Goal: Transaction & Acquisition: Purchase product/service

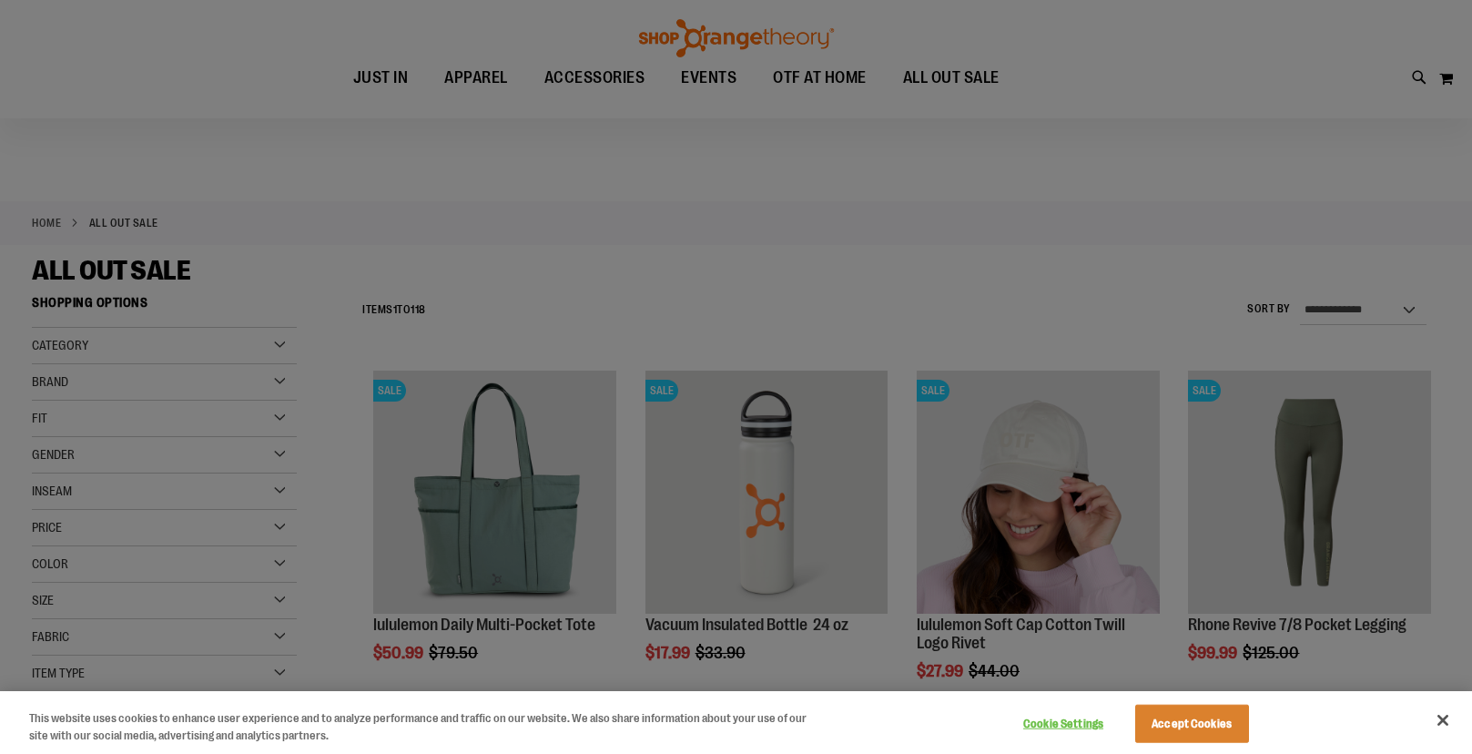
scroll to position [278, 0]
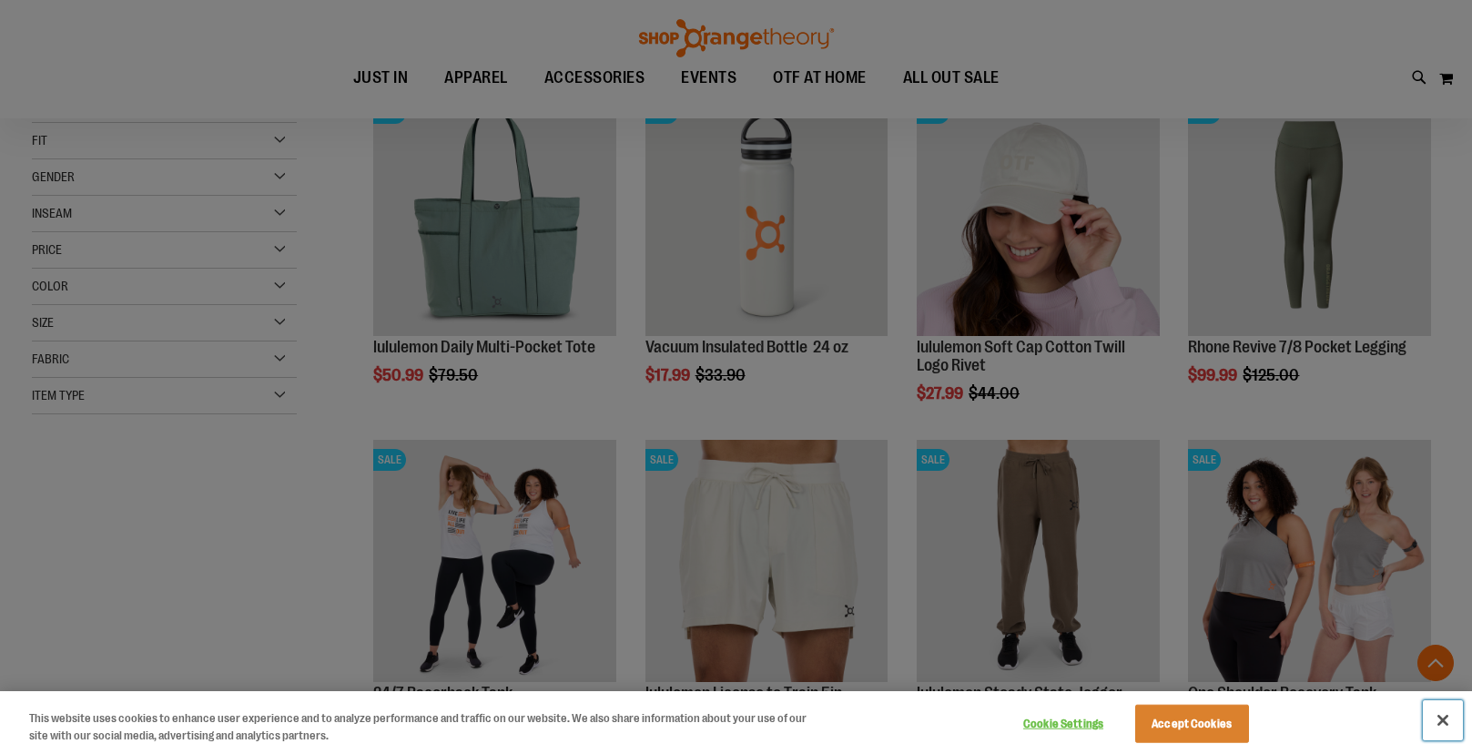
click at [1442, 727] on button "Close" at bounding box center [1443, 720] width 40 height 40
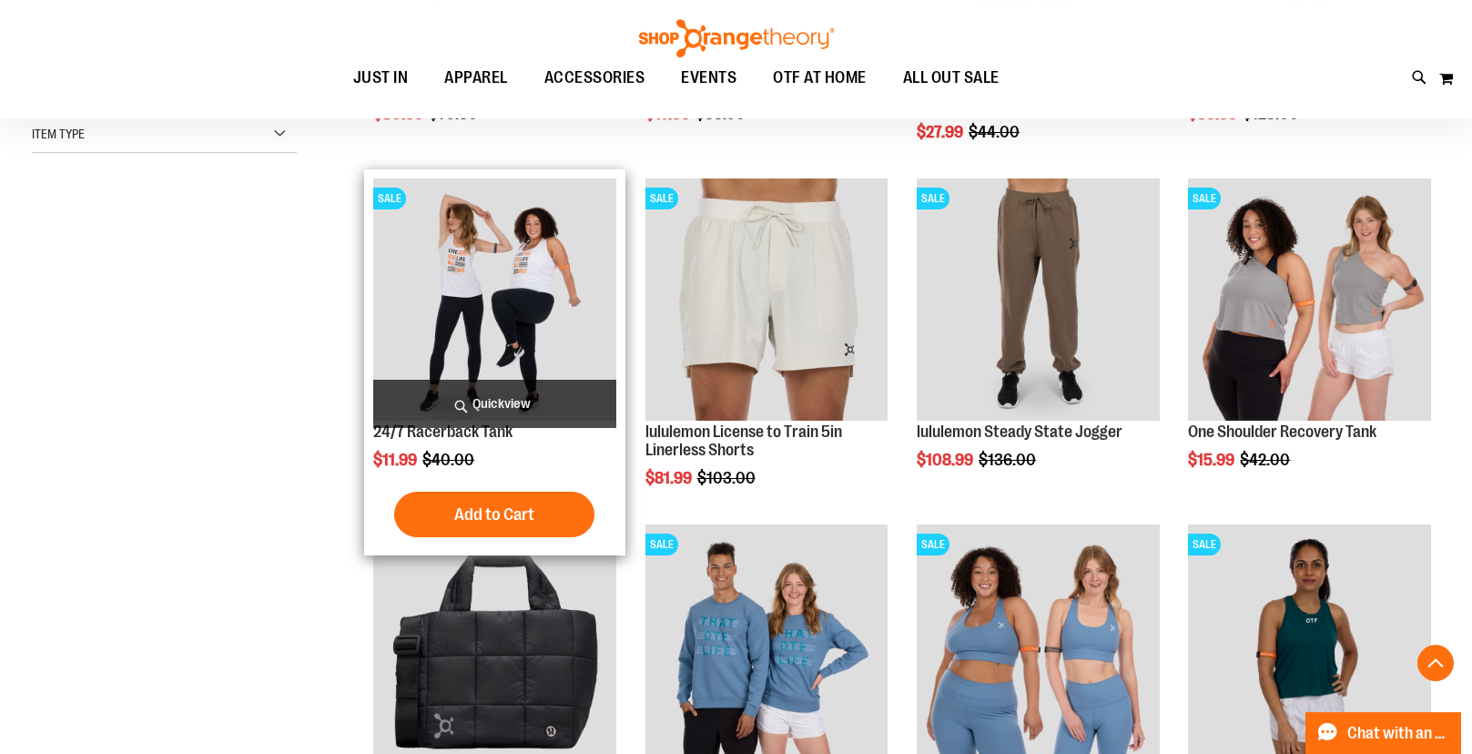
scroll to position [556, 0]
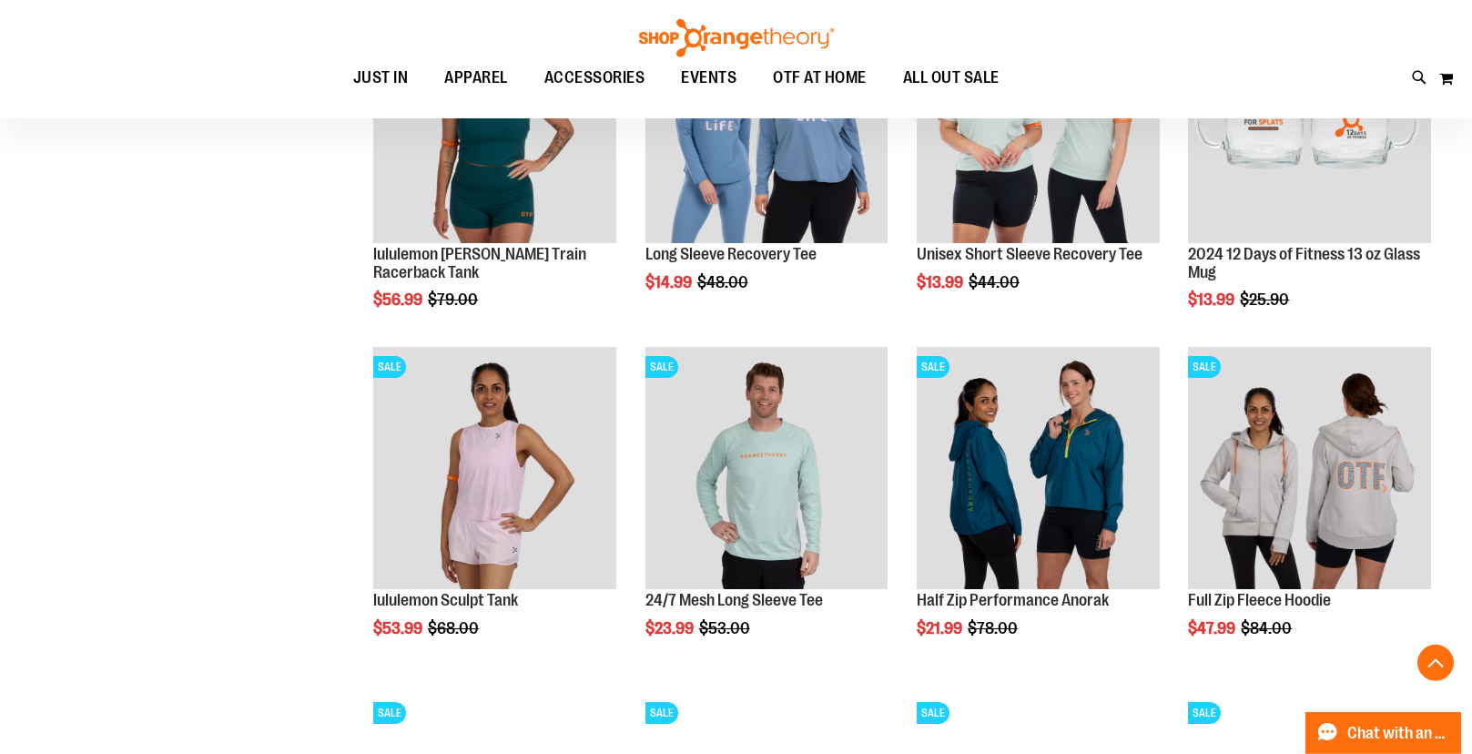
scroll to position [1578, 0]
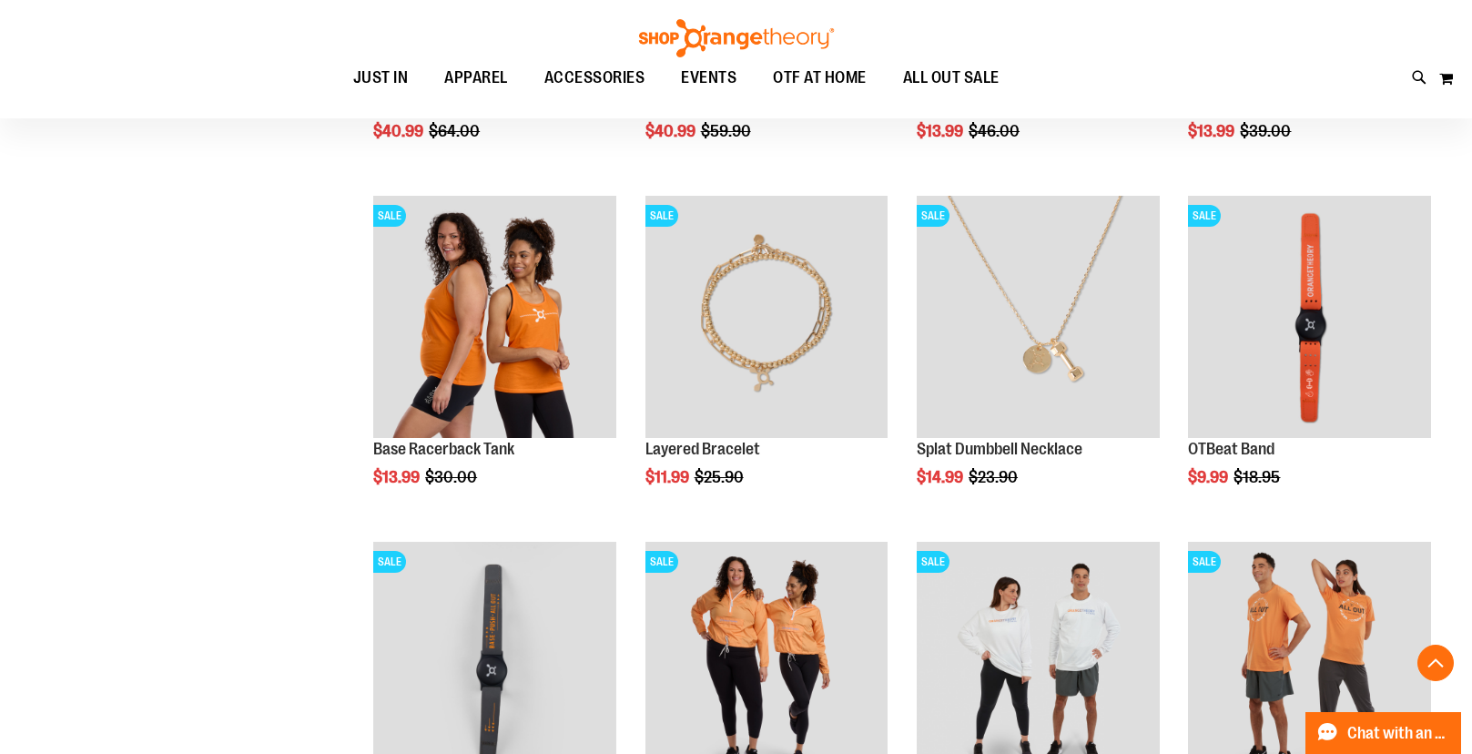
scroll to position [3064, 0]
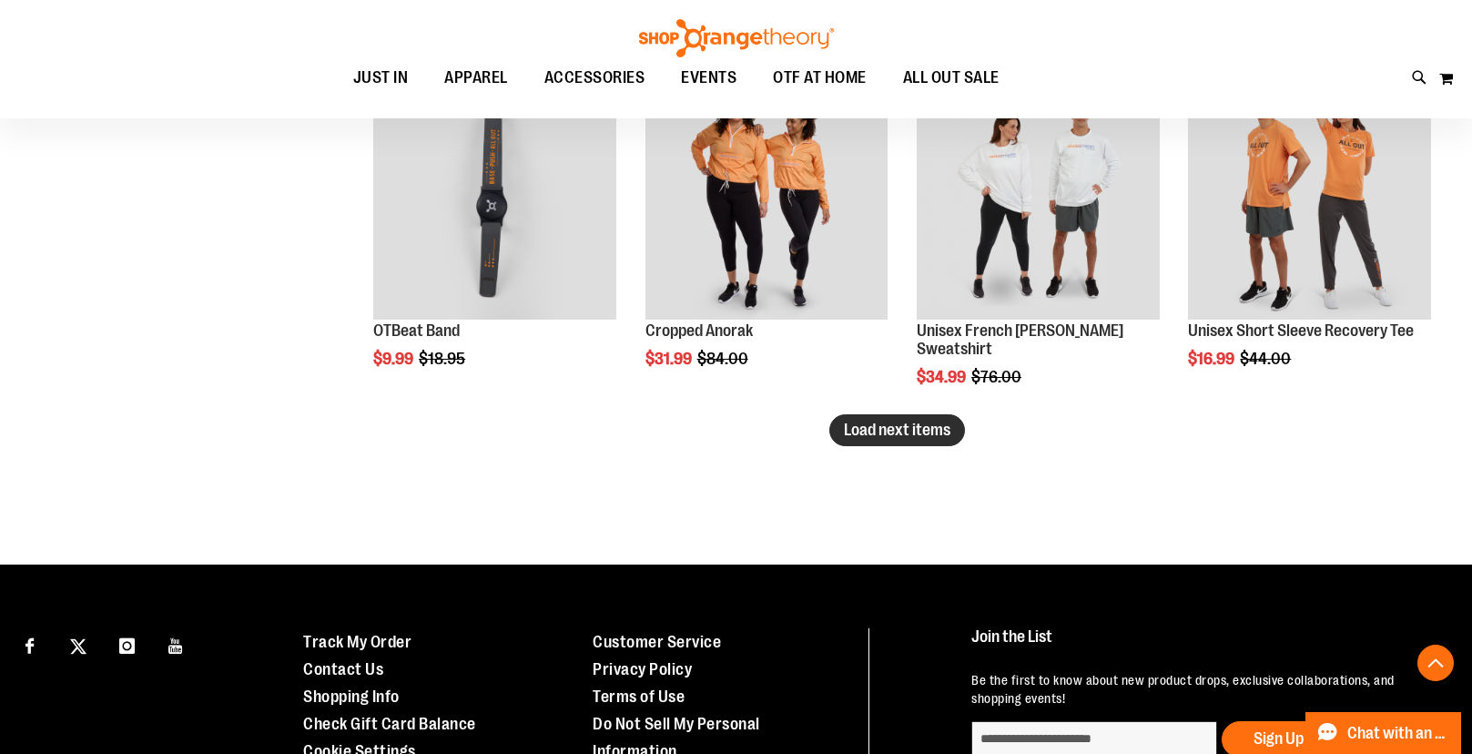
click at [941, 434] on span "Load next items" at bounding box center [897, 430] width 107 height 18
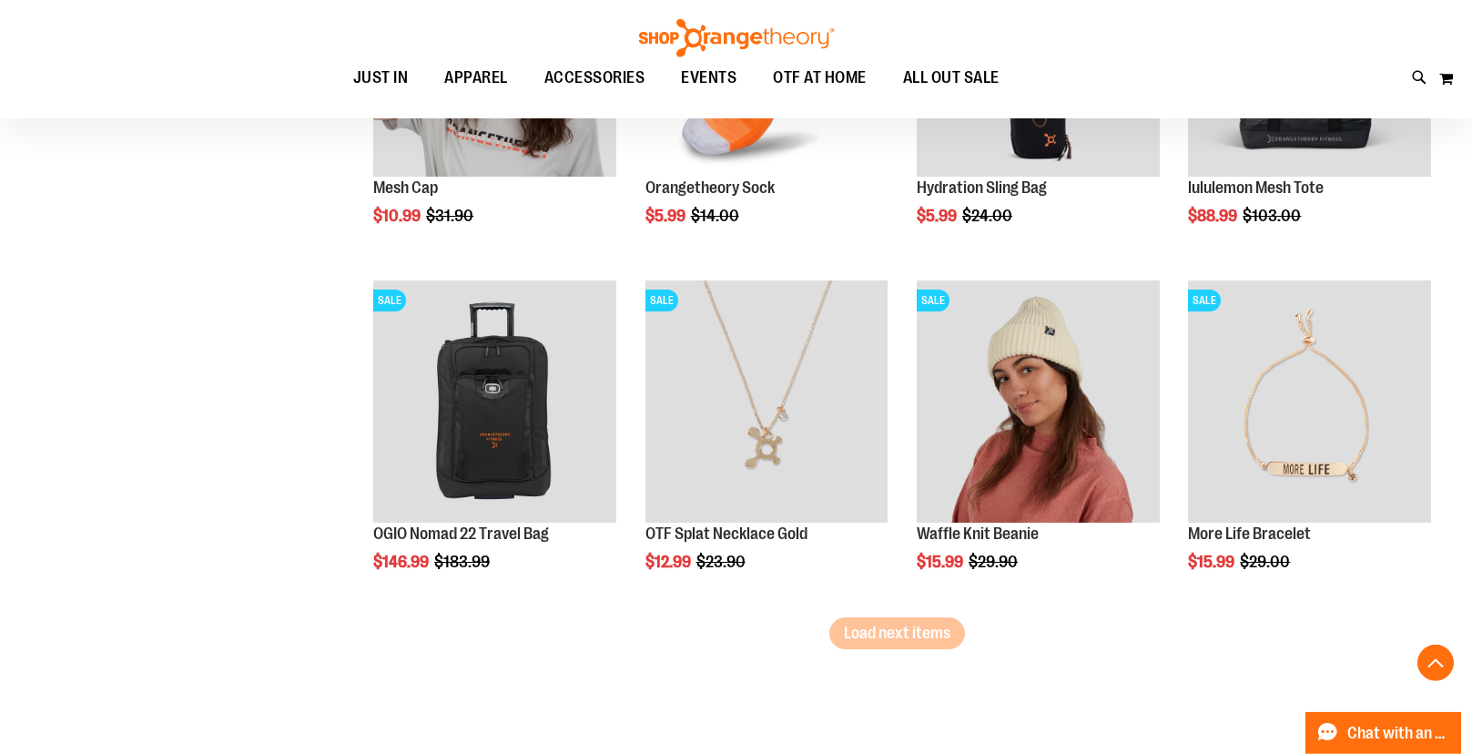
scroll to position [3992, 0]
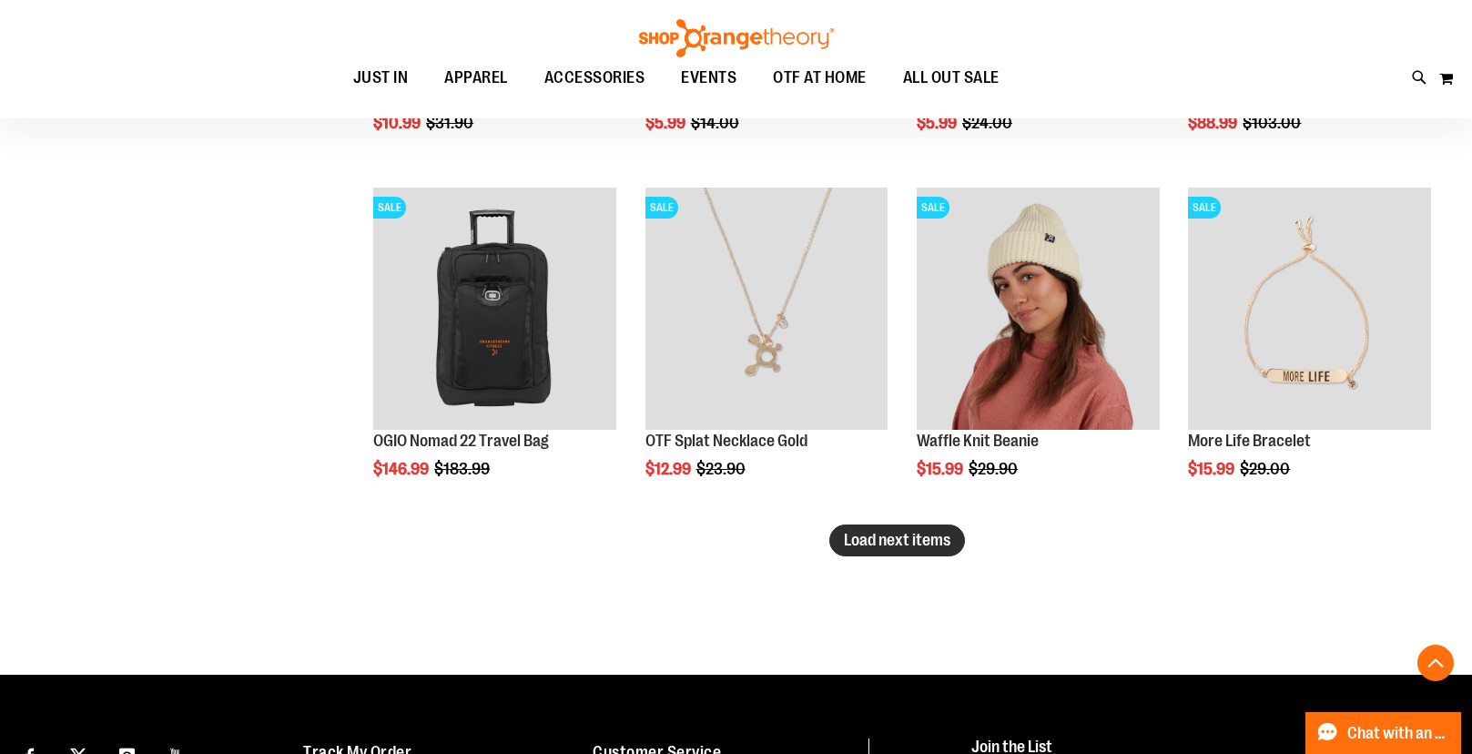
click at [930, 549] on span "Load next items" at bounding box center [897, 540] width 107 height 18
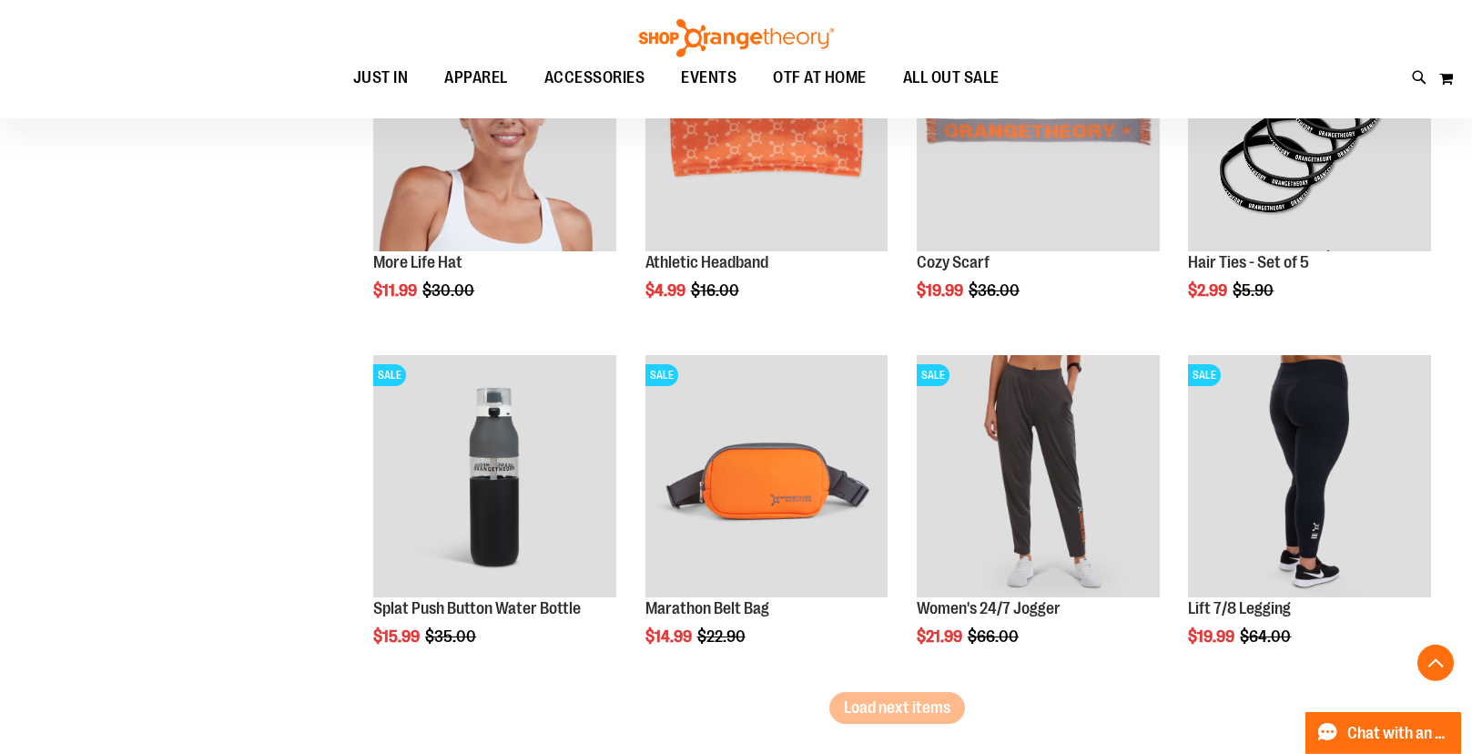
scroll to position [4921, 0]
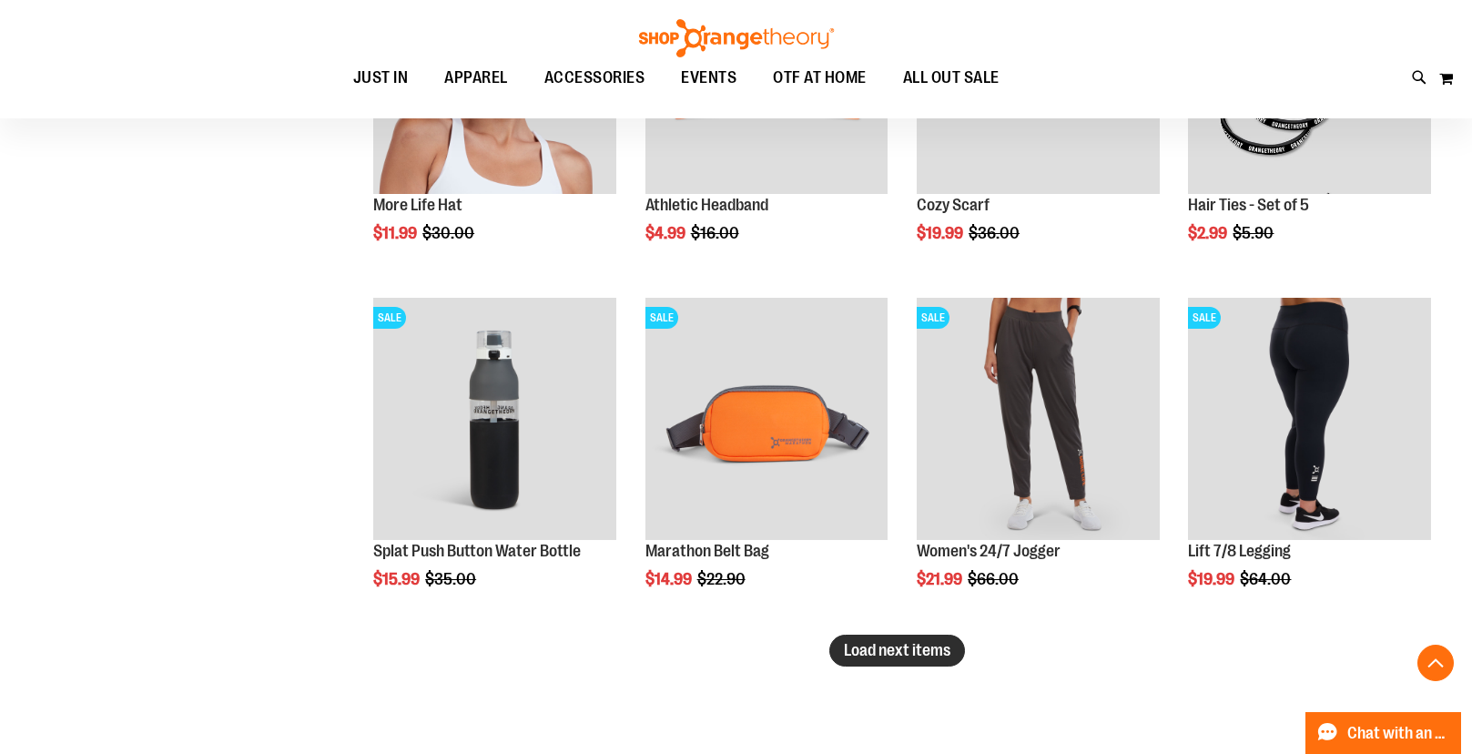
click at [882, 644] on span "Load next items" at bounding box center [897, 650] width 107 height 18
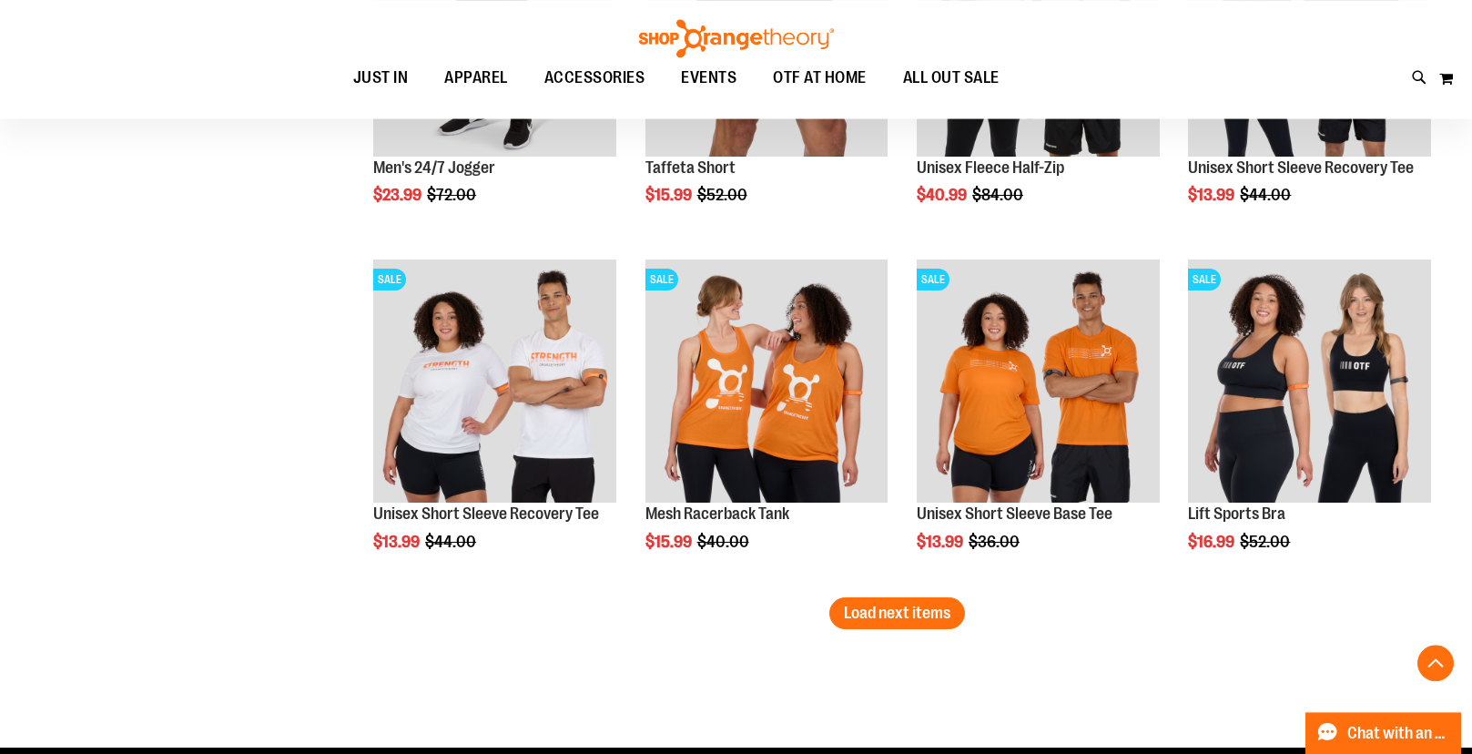
scroll to position [6035, 0]
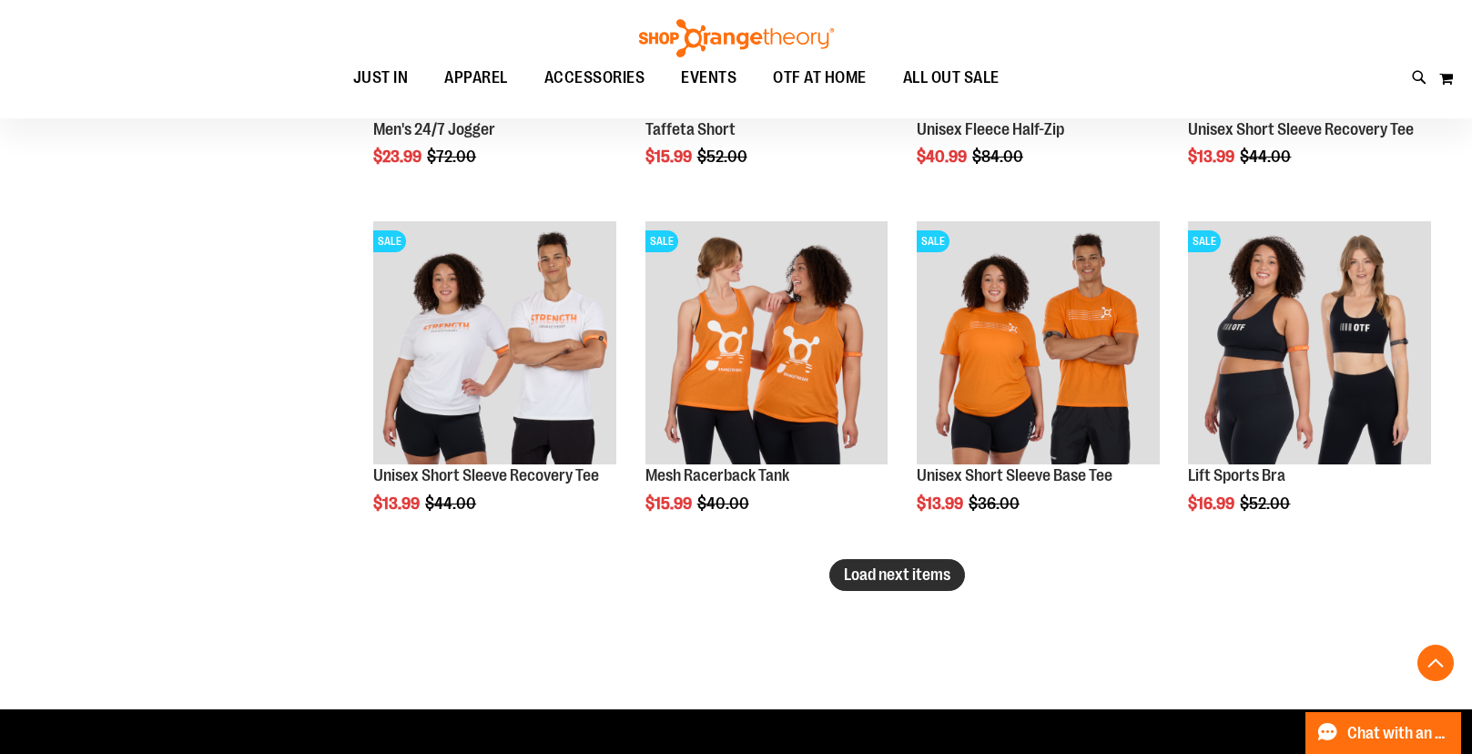
click at [900, 570] on span "Load next items" at bounding box center [897, 574] width 107 height 18
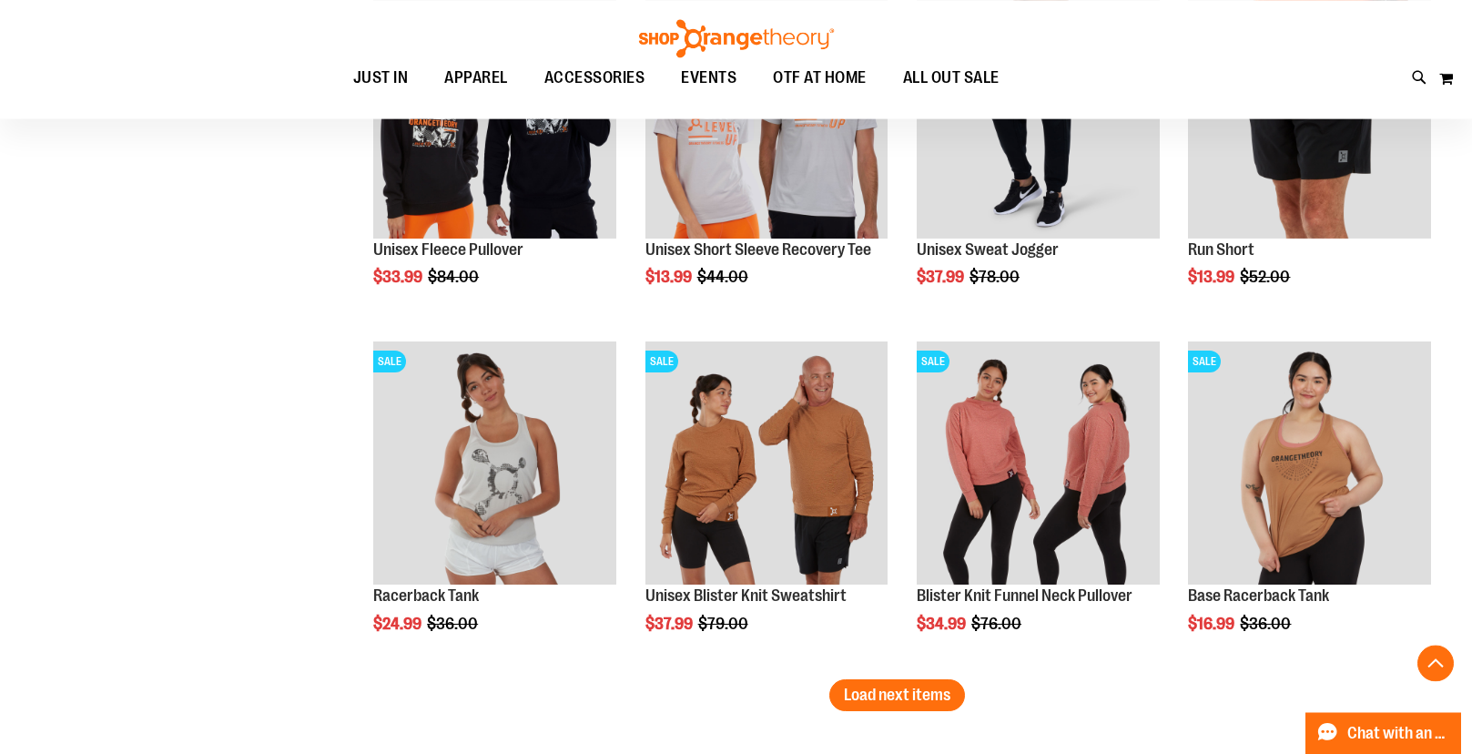
scroll to position [7057, 0]
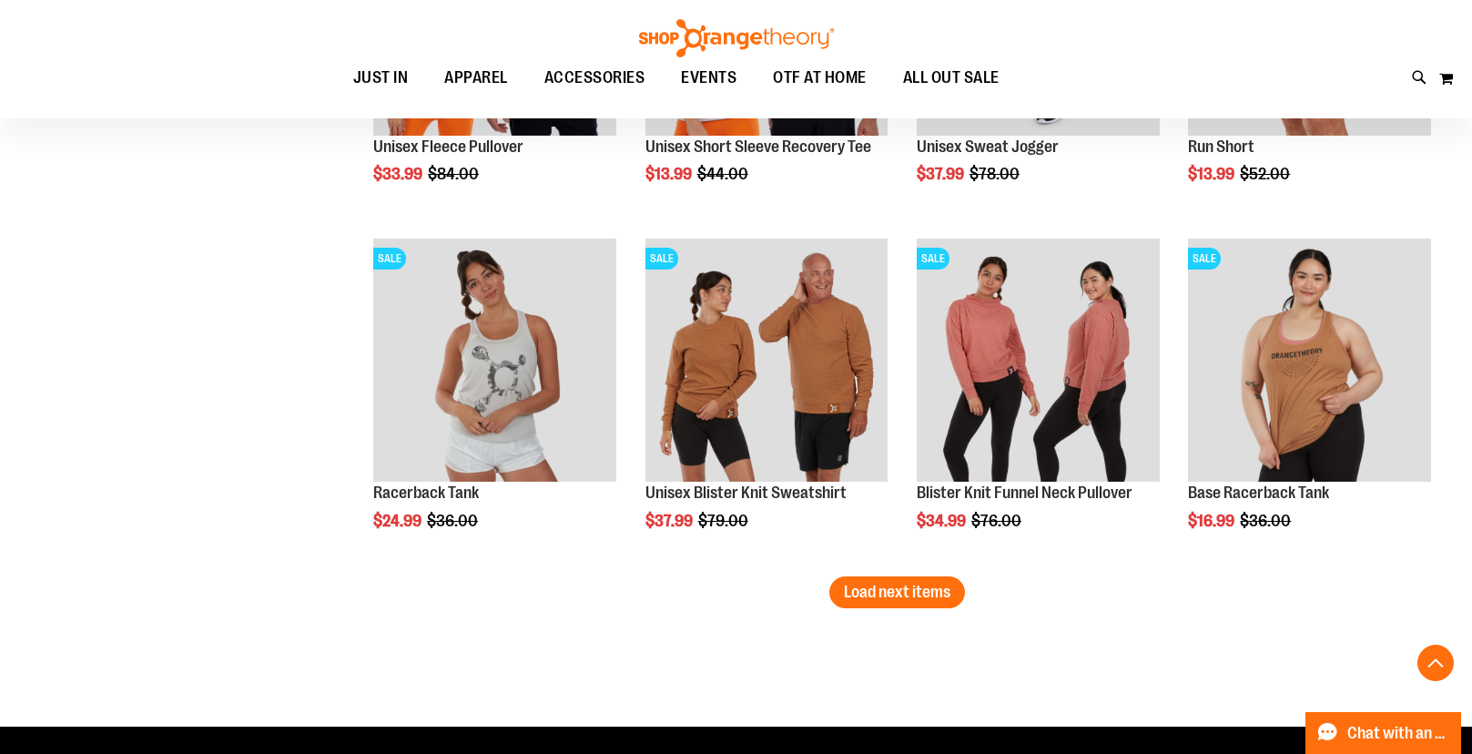
click at [888, 598] on span "Load next items" at bounding box center [897, 592] width 107 height 18
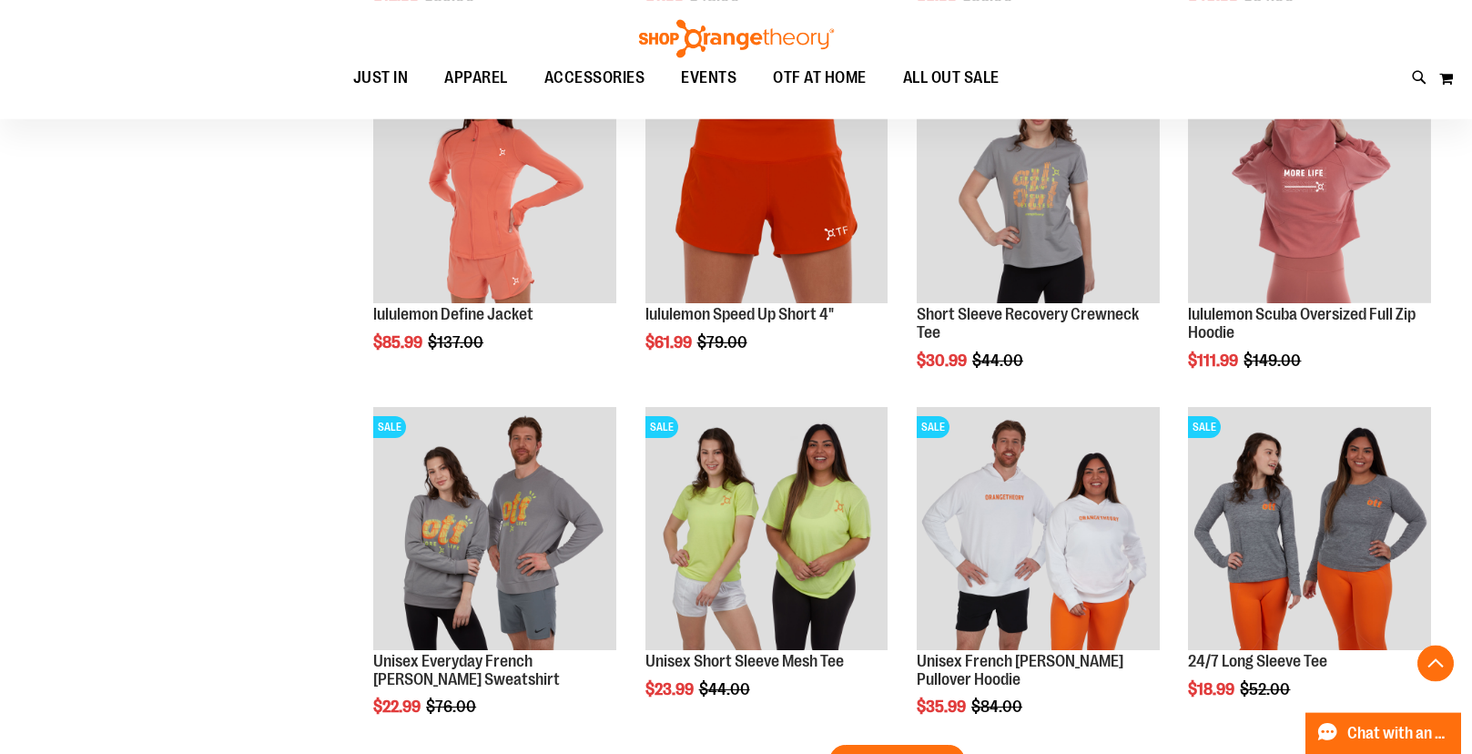
scroll to position [8171, 0]
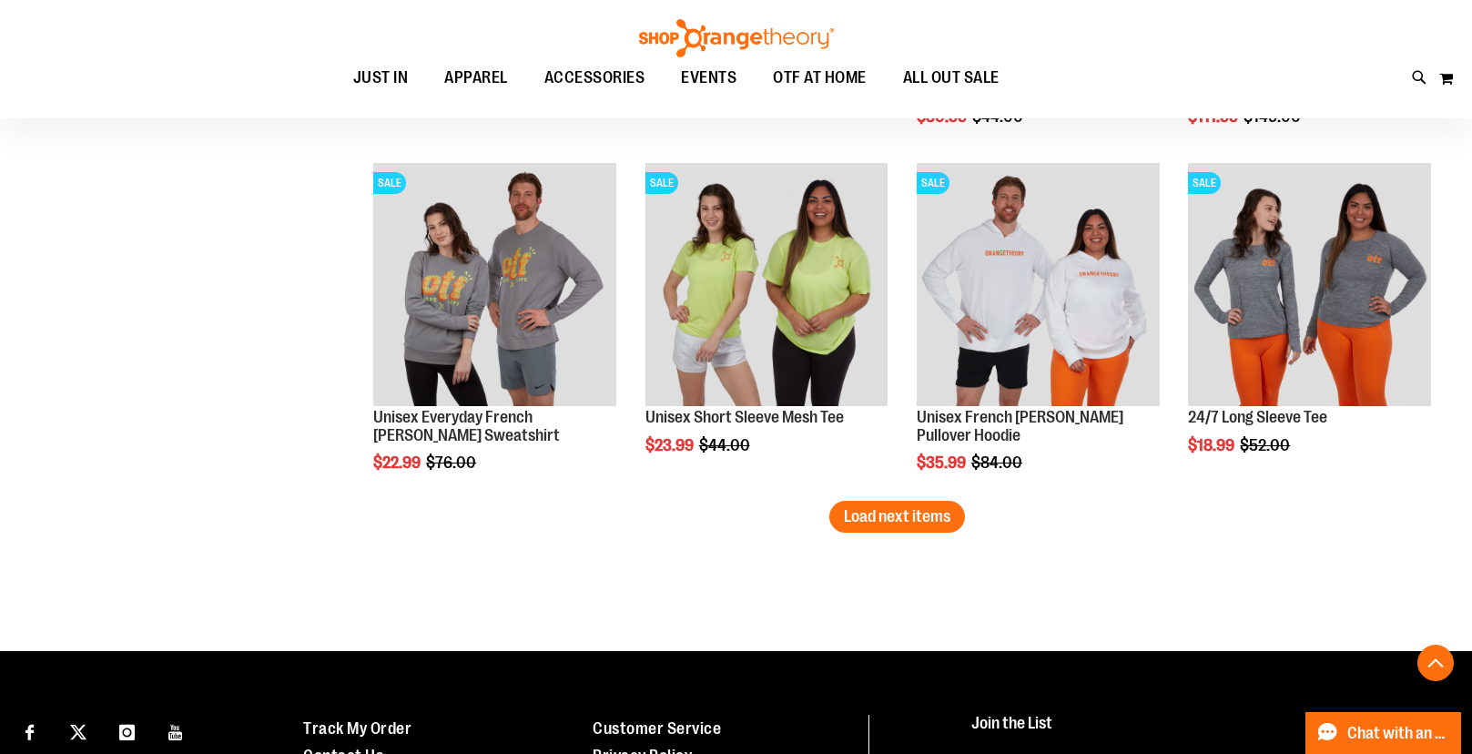
click at [916, 518] on span "Load next items" at bounding box center [897, 516] width 107 height 18
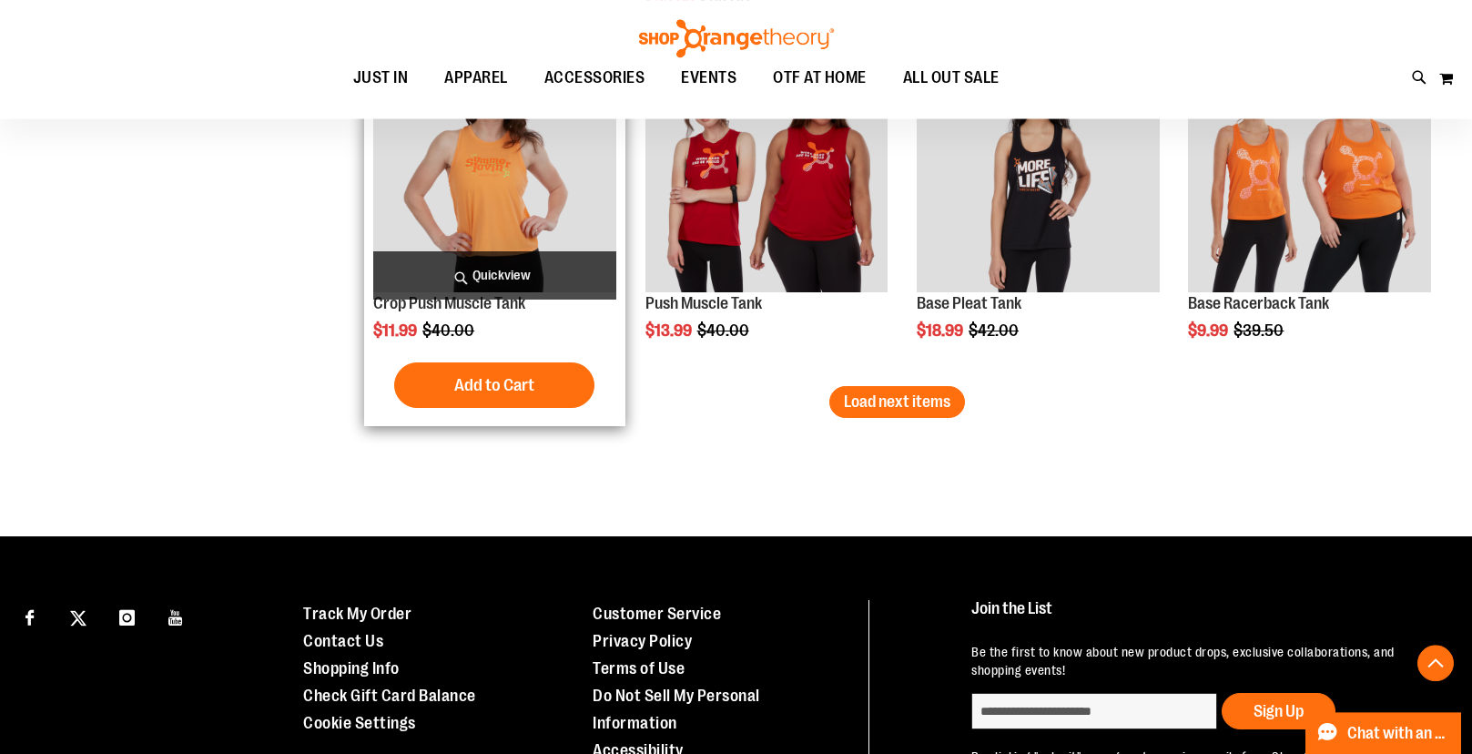
scroll to position [9378, 0]
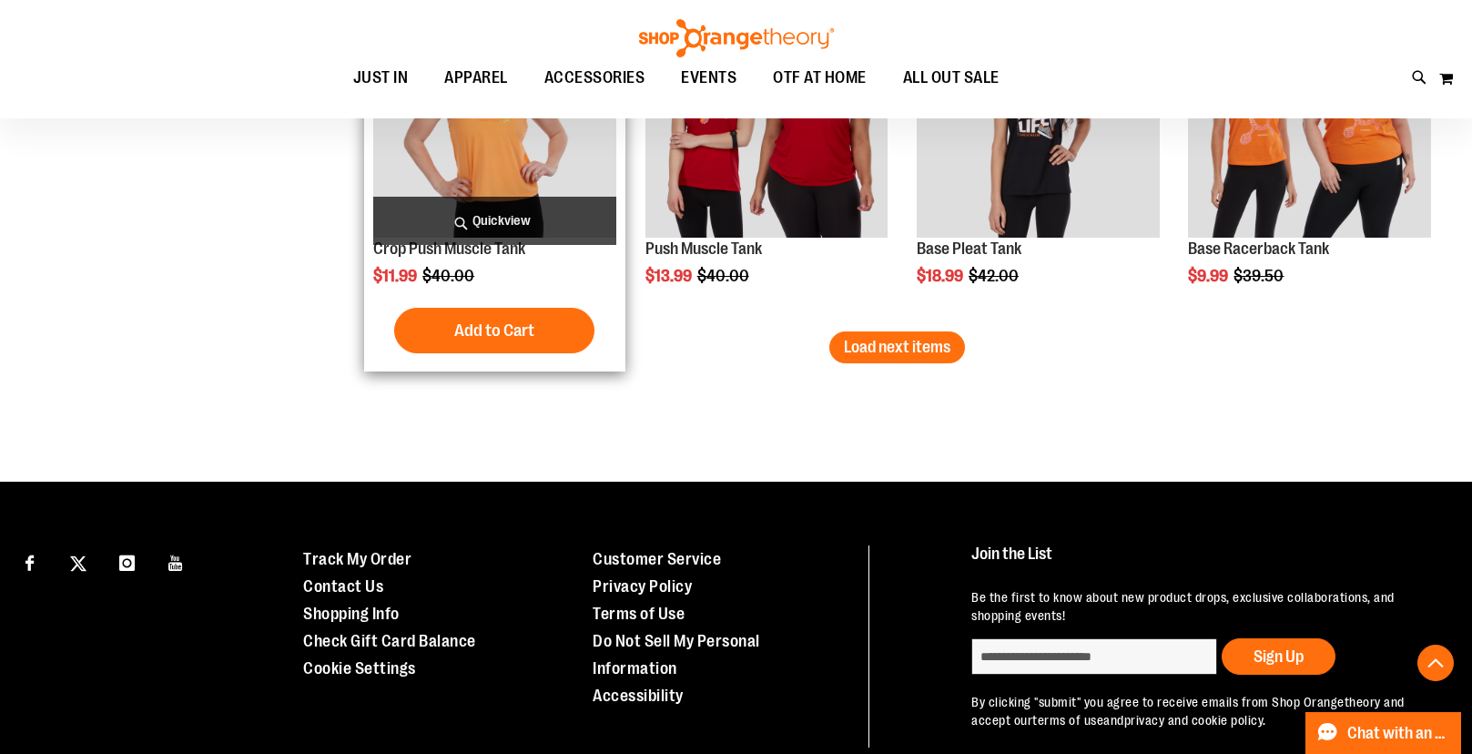
click at [415, 170] on img "product" at bounding box center [494, 116] width 243 height 243
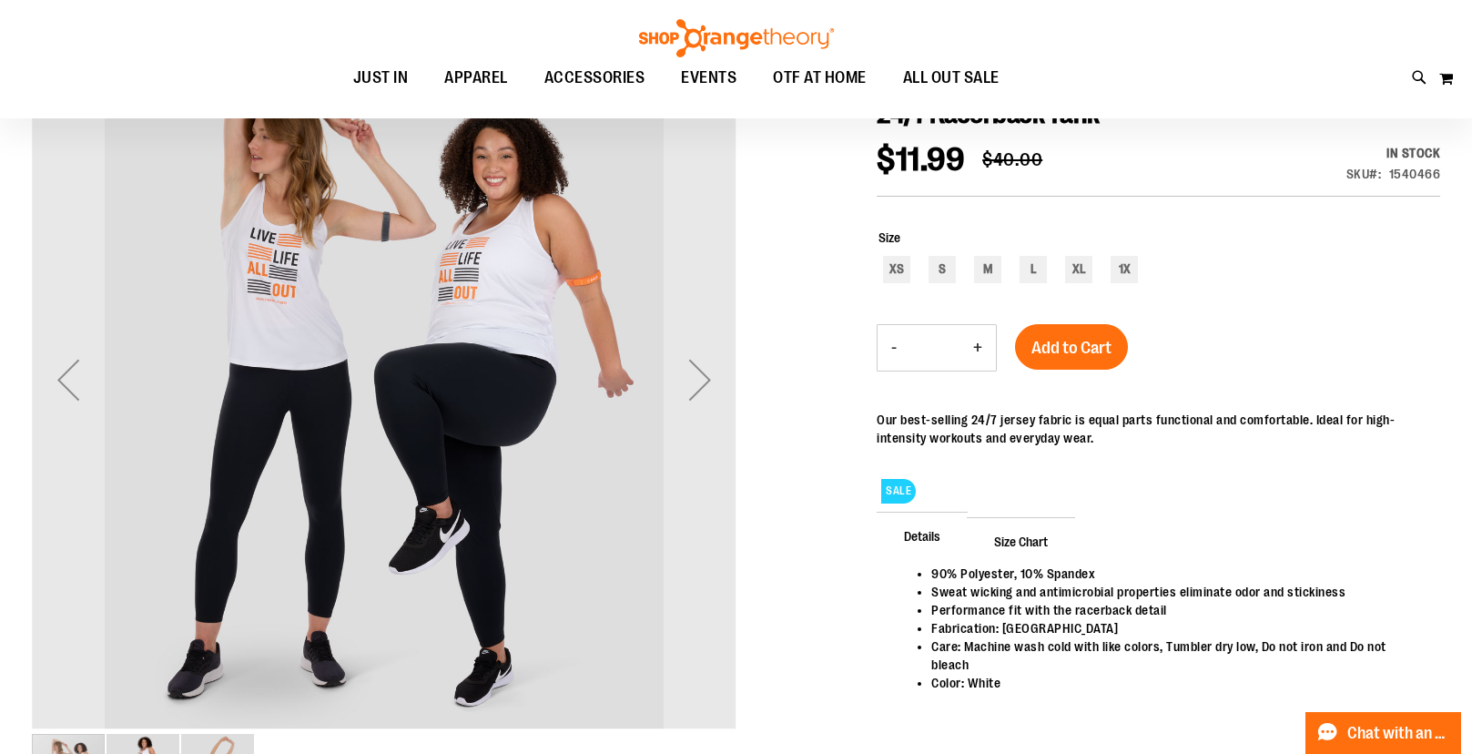
scroll to position [278, 0]
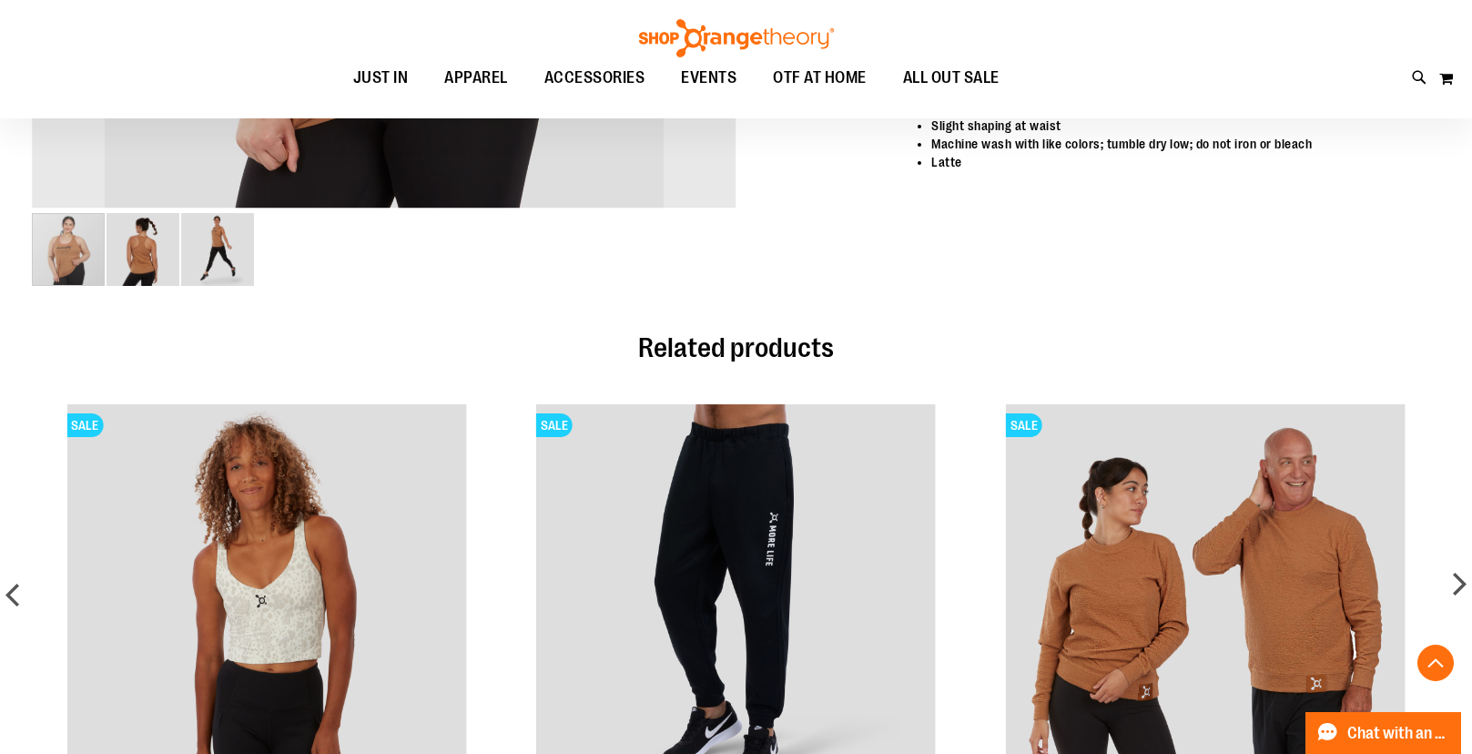
scroll to position [355, 0]
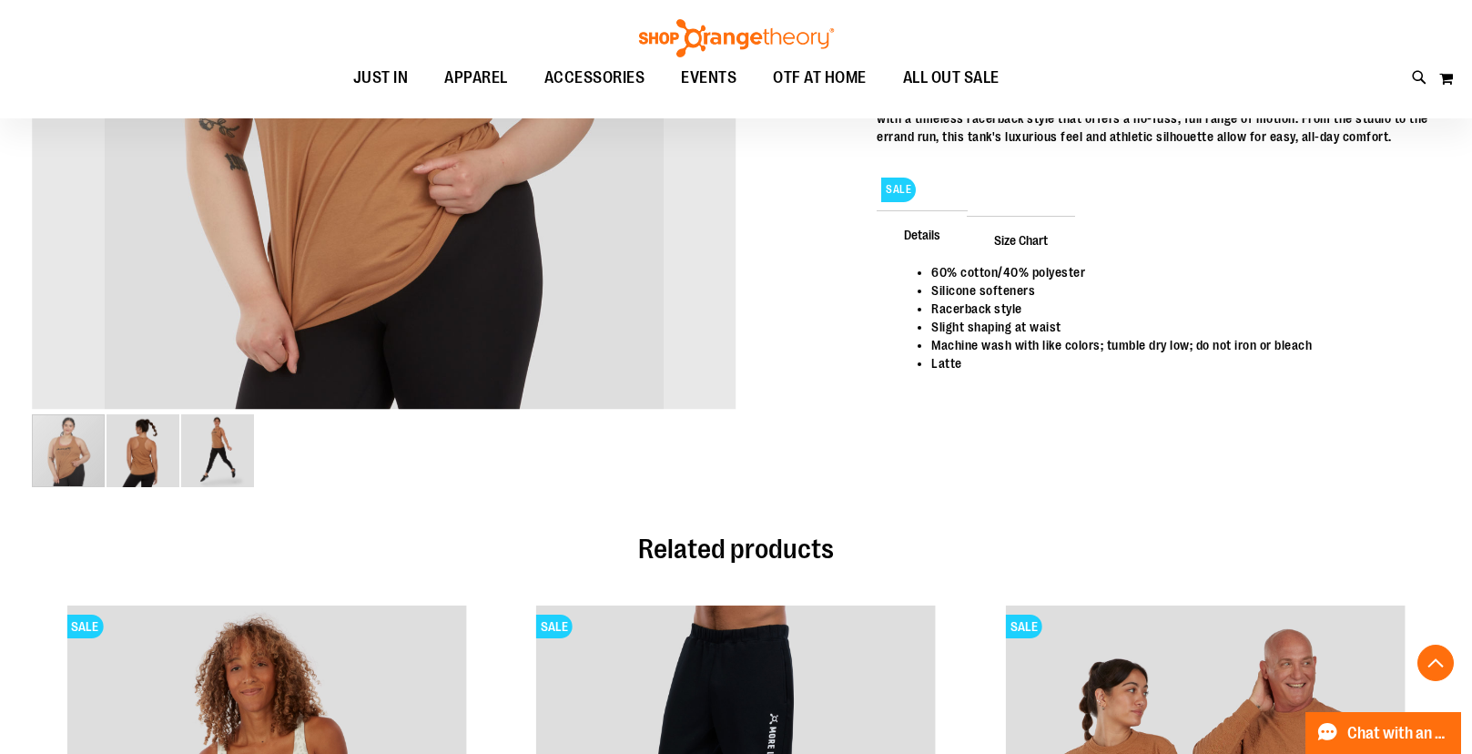
click at [168, 445] on img "image 2 of 3" at bounding box center [143, 450] width 73 height 73
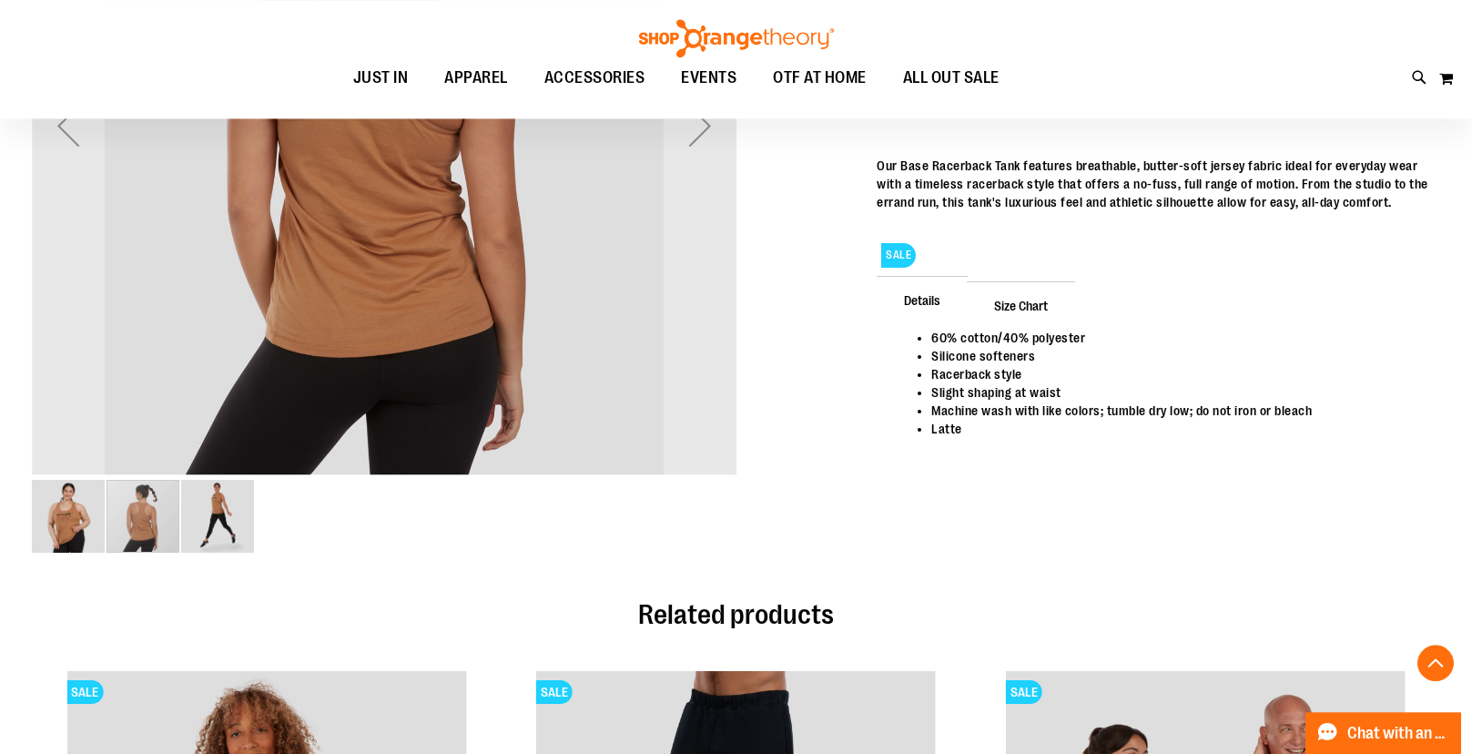
scroll to position [76, 0]
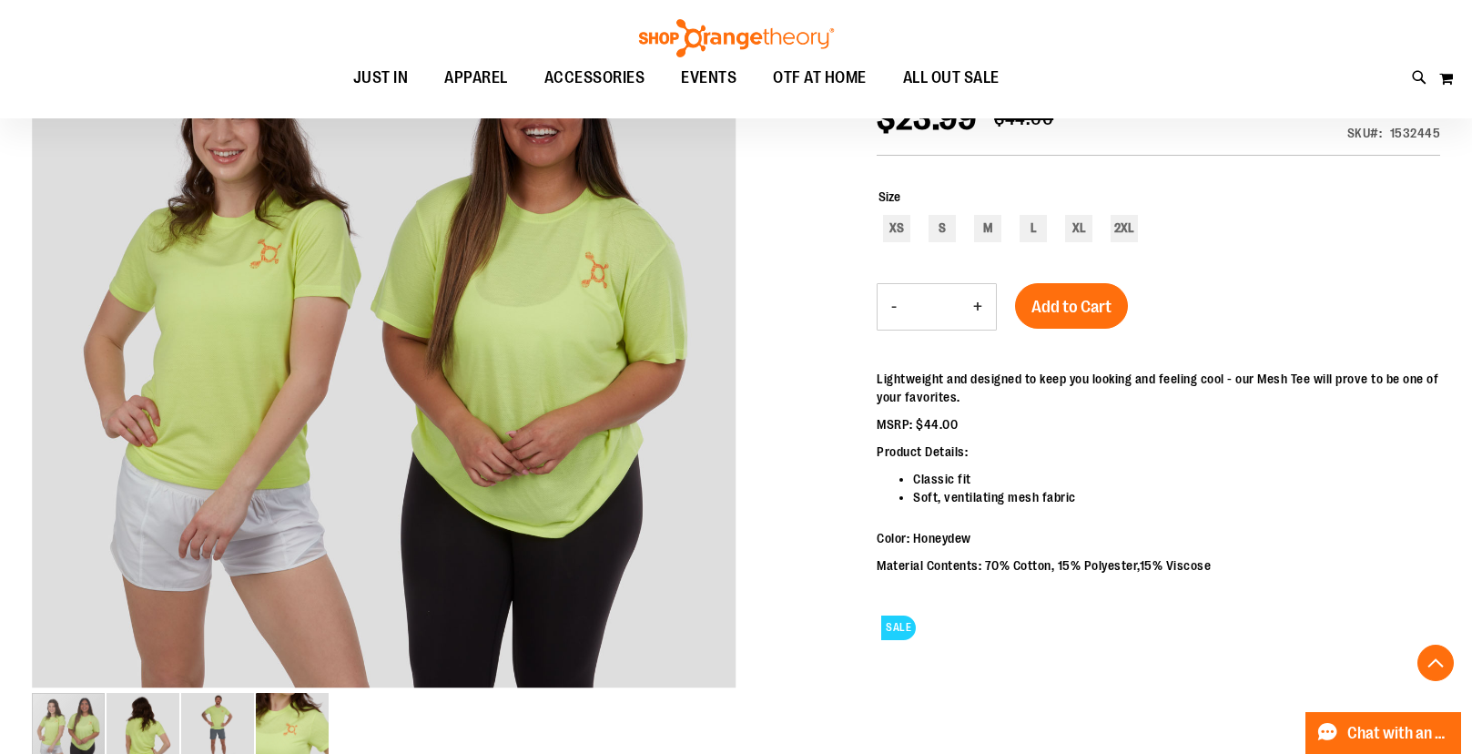
scroll to position [355, 0]
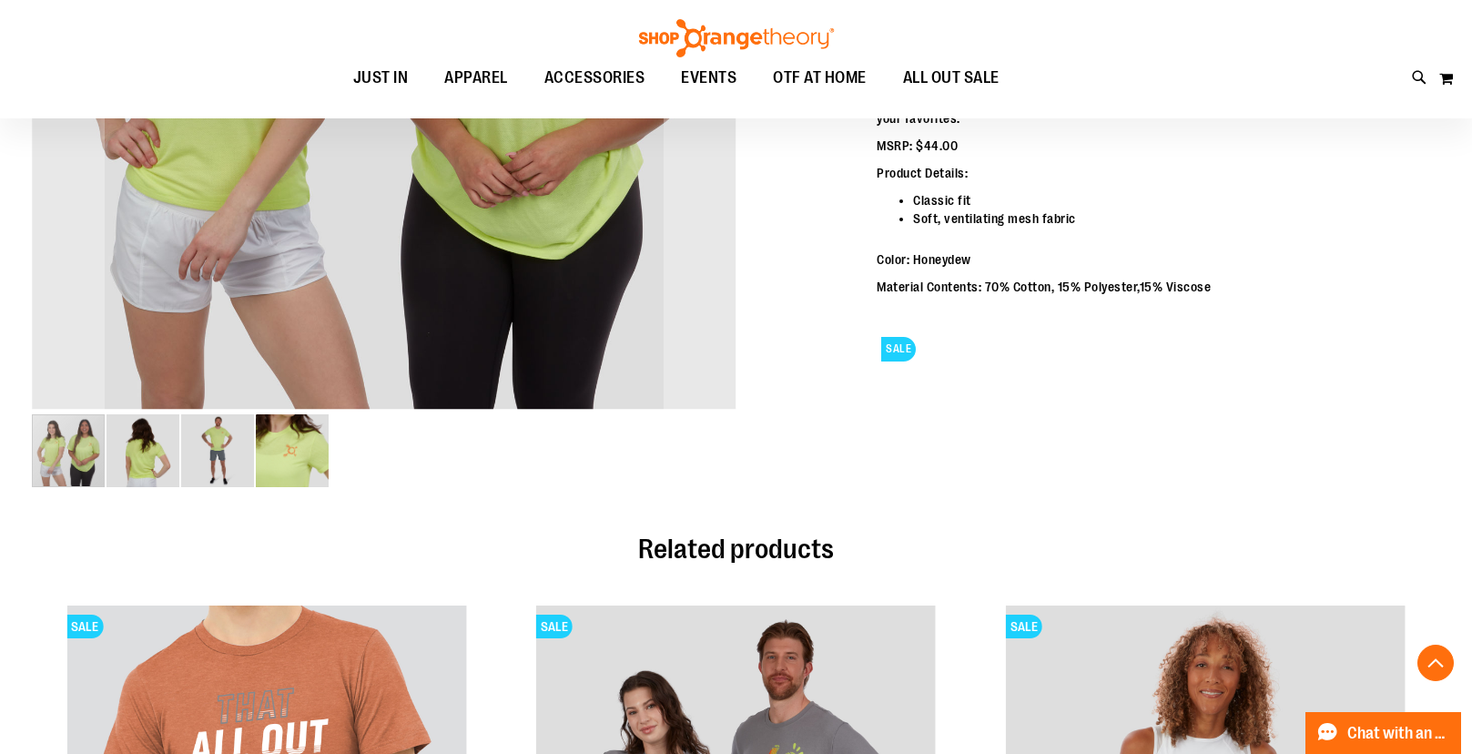
click at [290, 458] on img "image 4 of 4" at bounding box center [292, 450] width 73 height 73
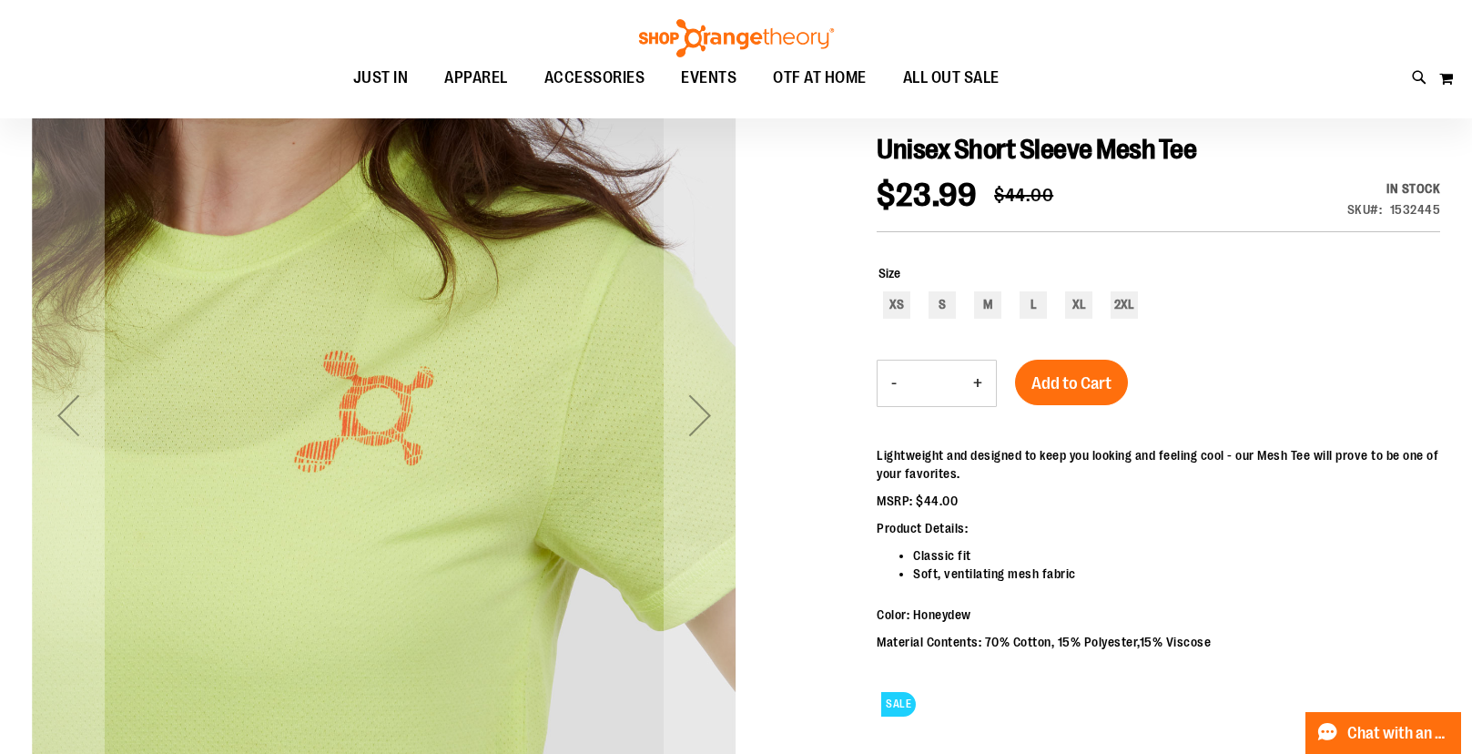
scroll to position [107, 0]
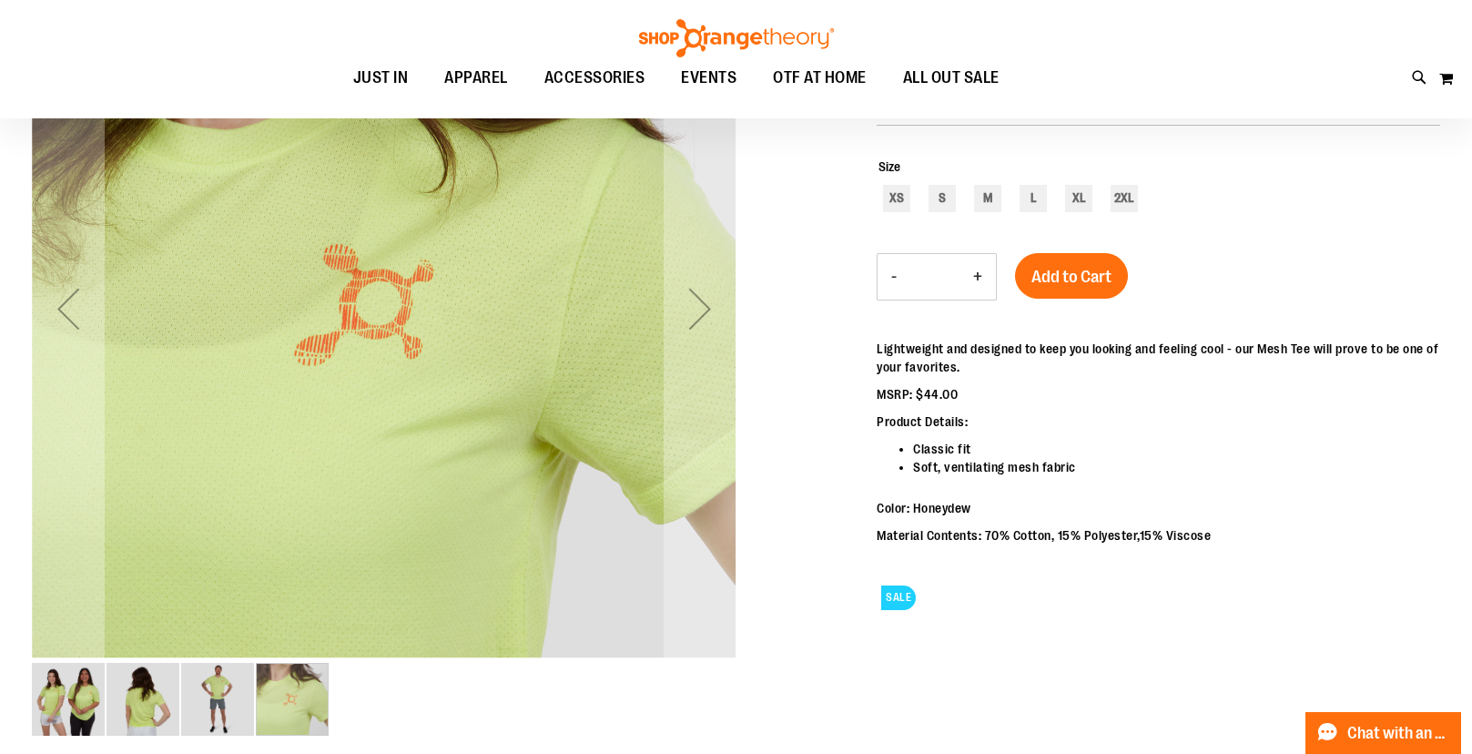
click at [219, 717] on img "image 3 of 4" at bounding box center [217, 699] width 73 height 73
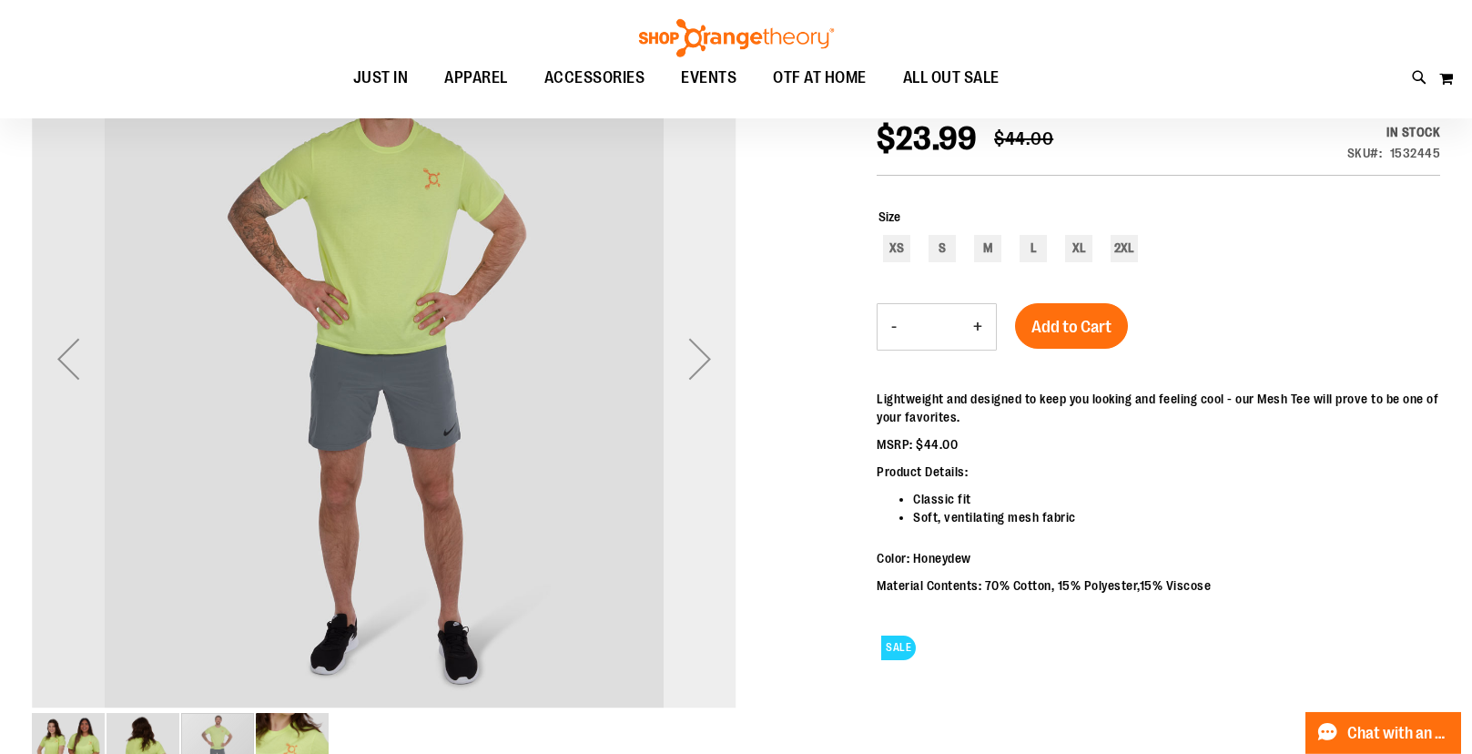
scroll to position [14, 0]
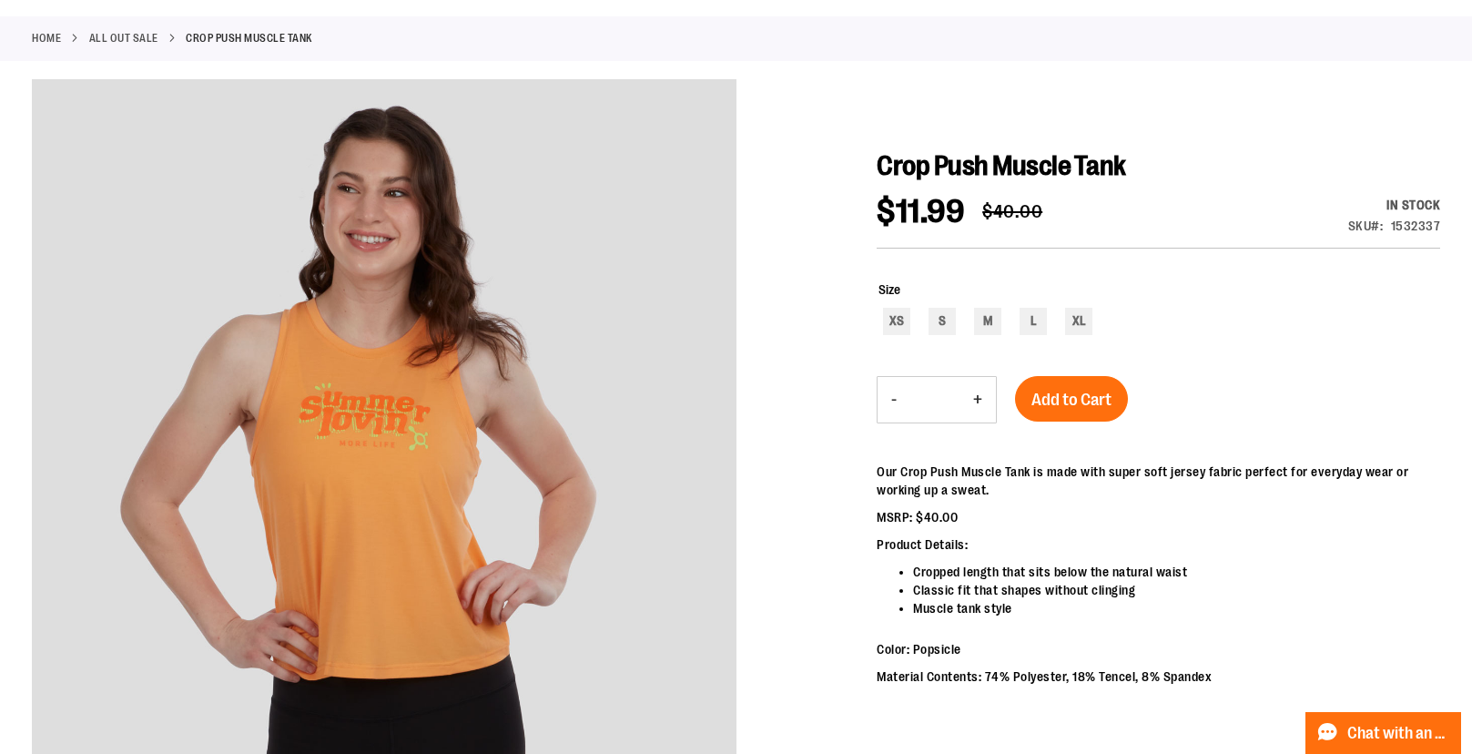
scroll to position [186, 0]
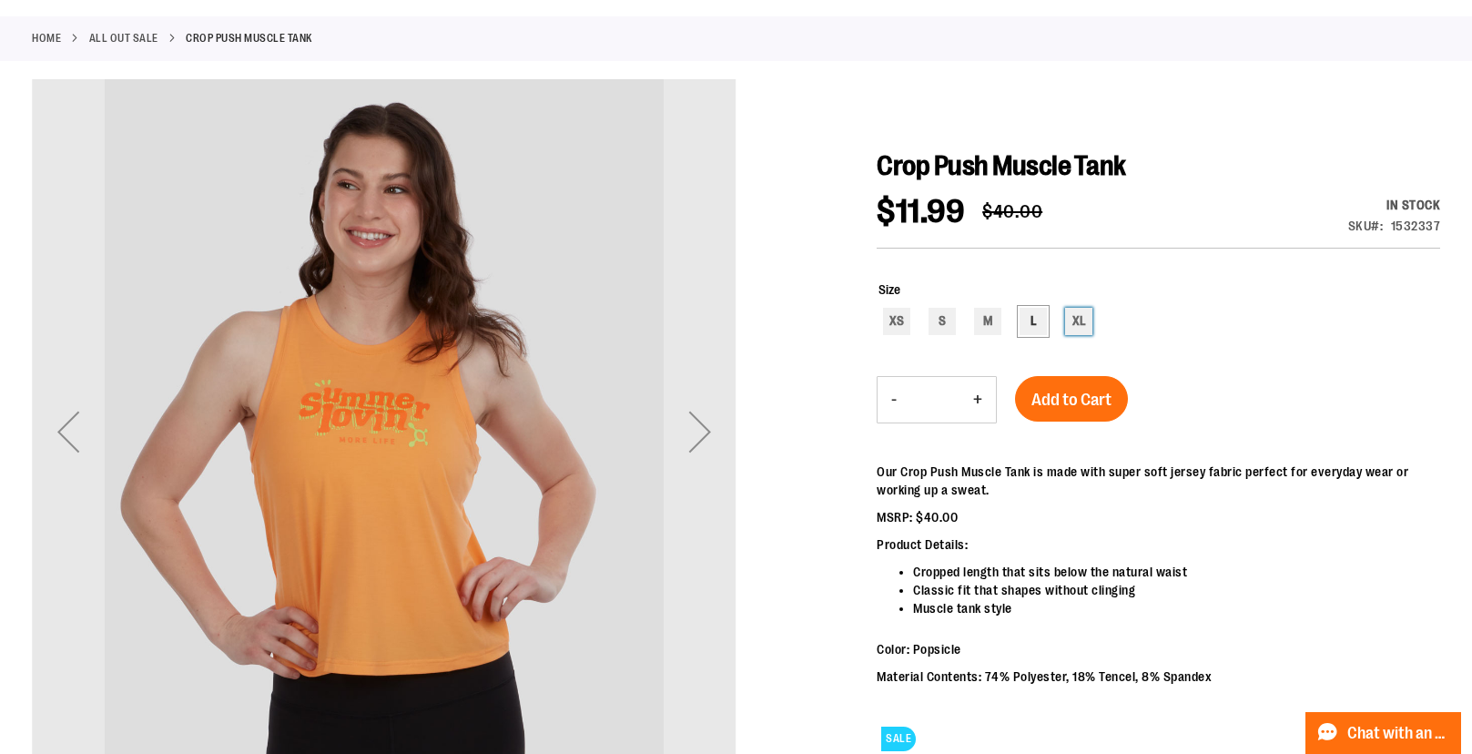
drag, startPoint x: 1072, startPoint y: 319, endPoint x: 1033, endPoint y: 323, distance: 38.5
click at [1072, 319] on div "XL" at bounding box center [1078, 321] width 27 height 27
type input "***"
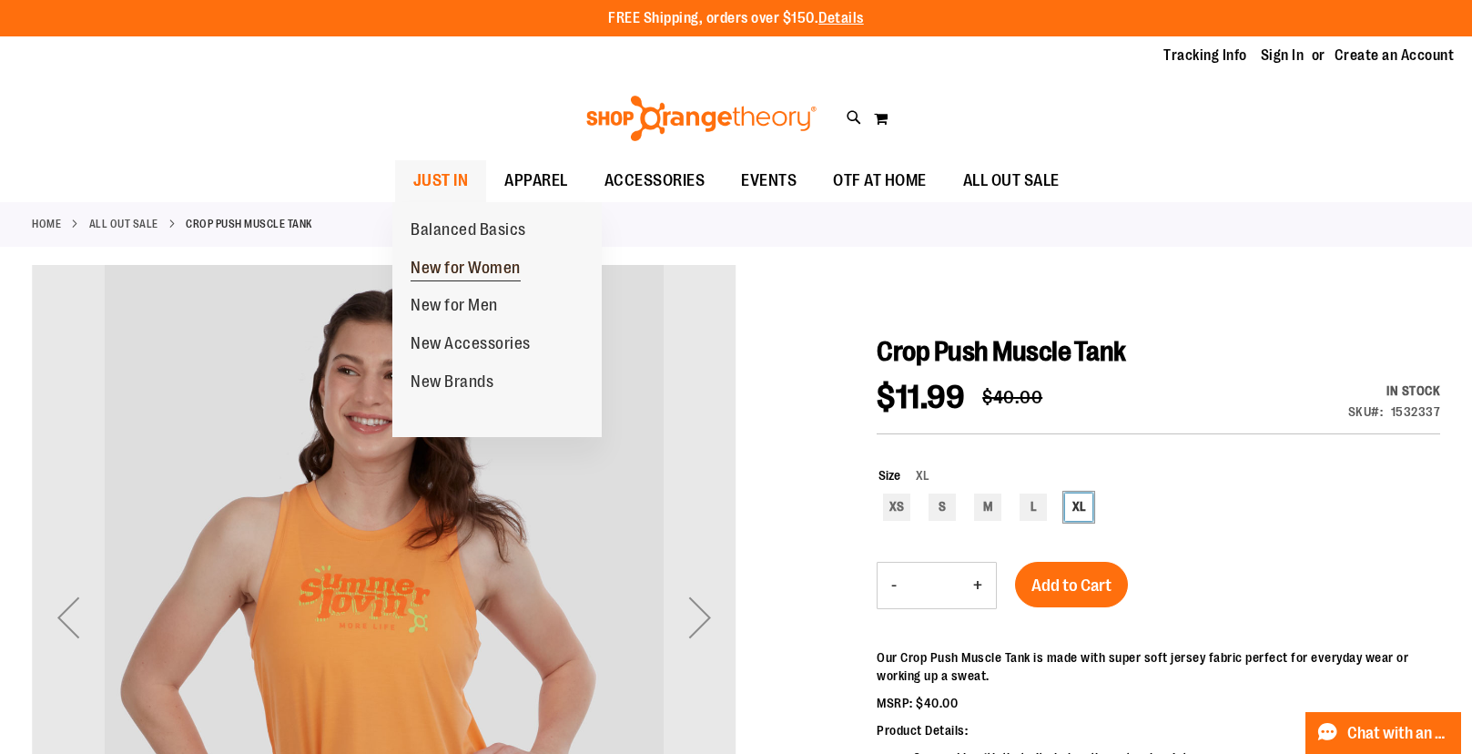
click at [442, 265] on span "New for Women" at bounding box center [466, 270] width 110 height 23
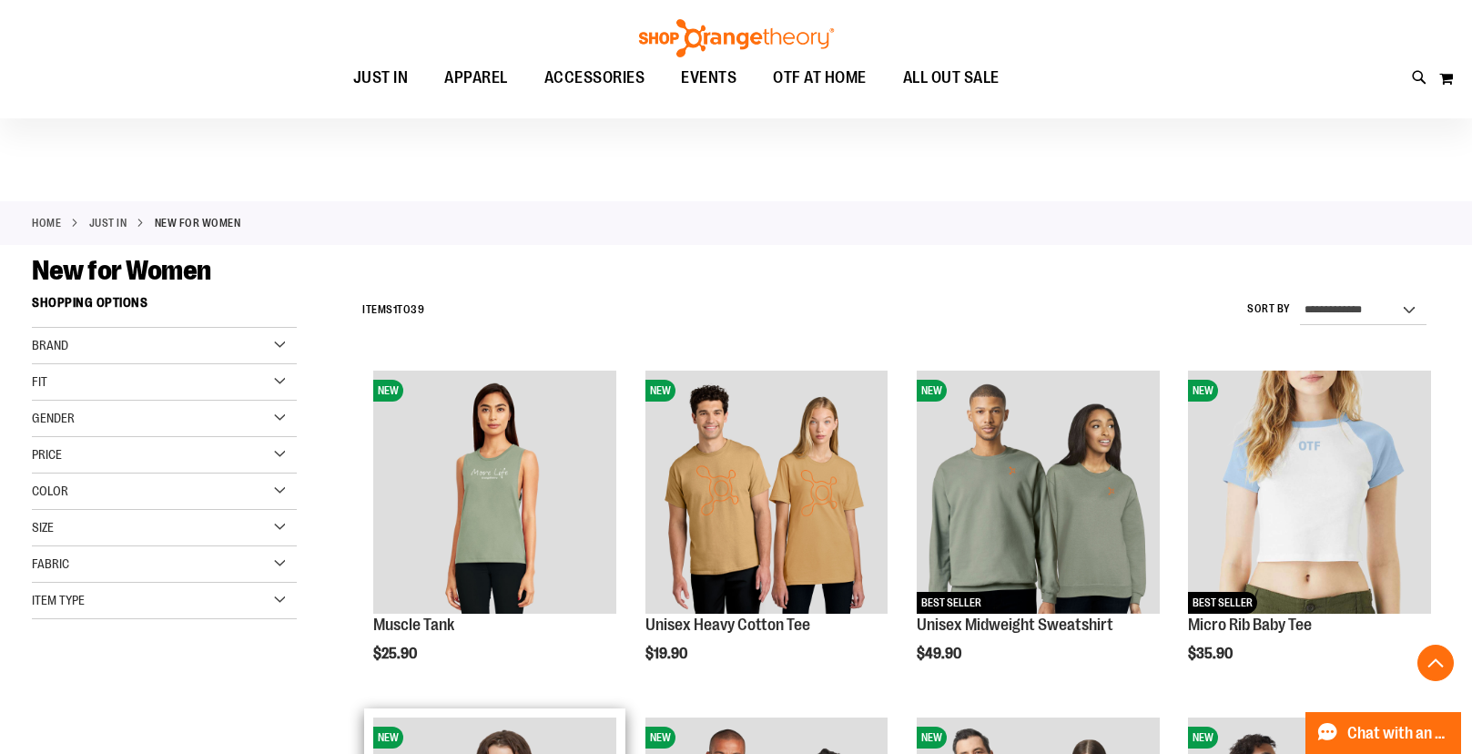
scroll to position [463, 0]
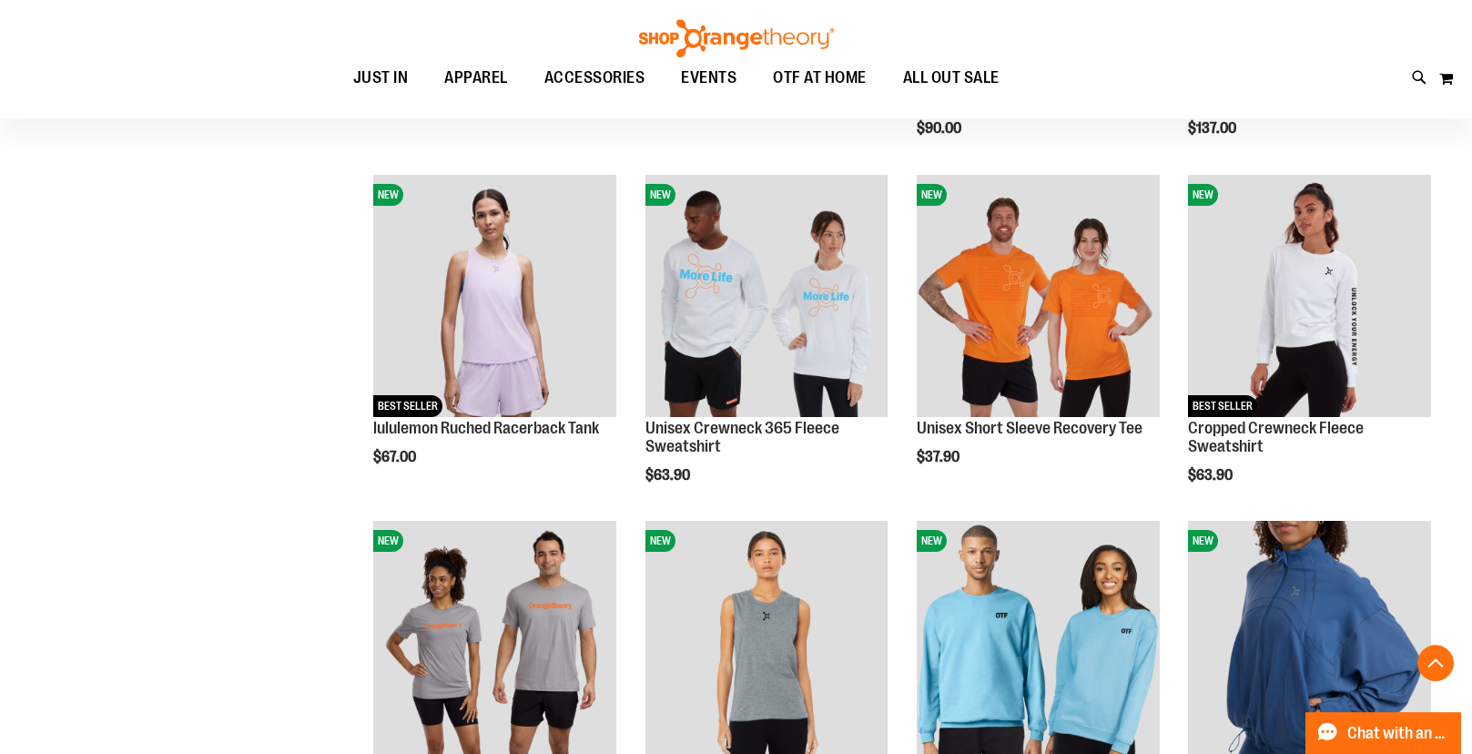
scroll to position [1671, 0]
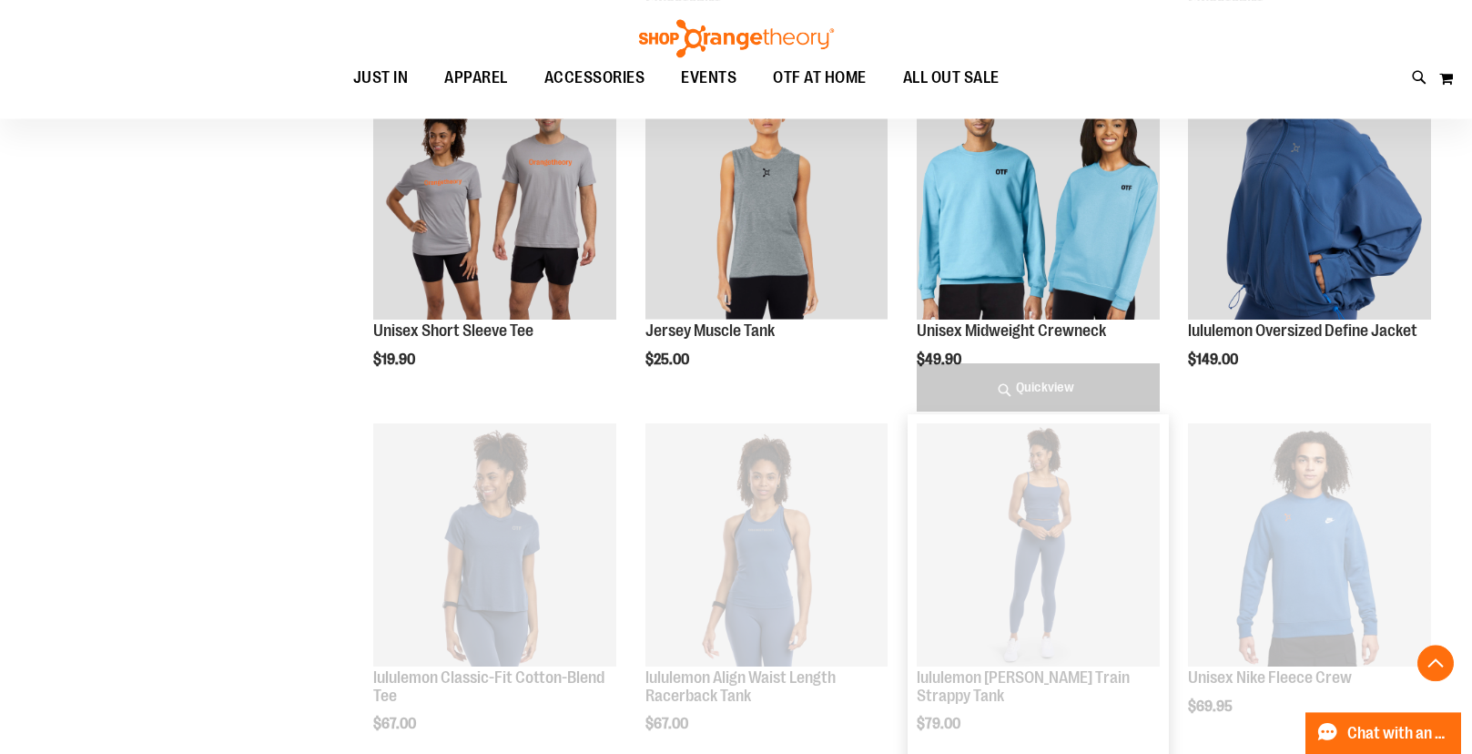
scroll to position [2135, 0]
